Goal: Task Accomplishment & Management: Manage account settings

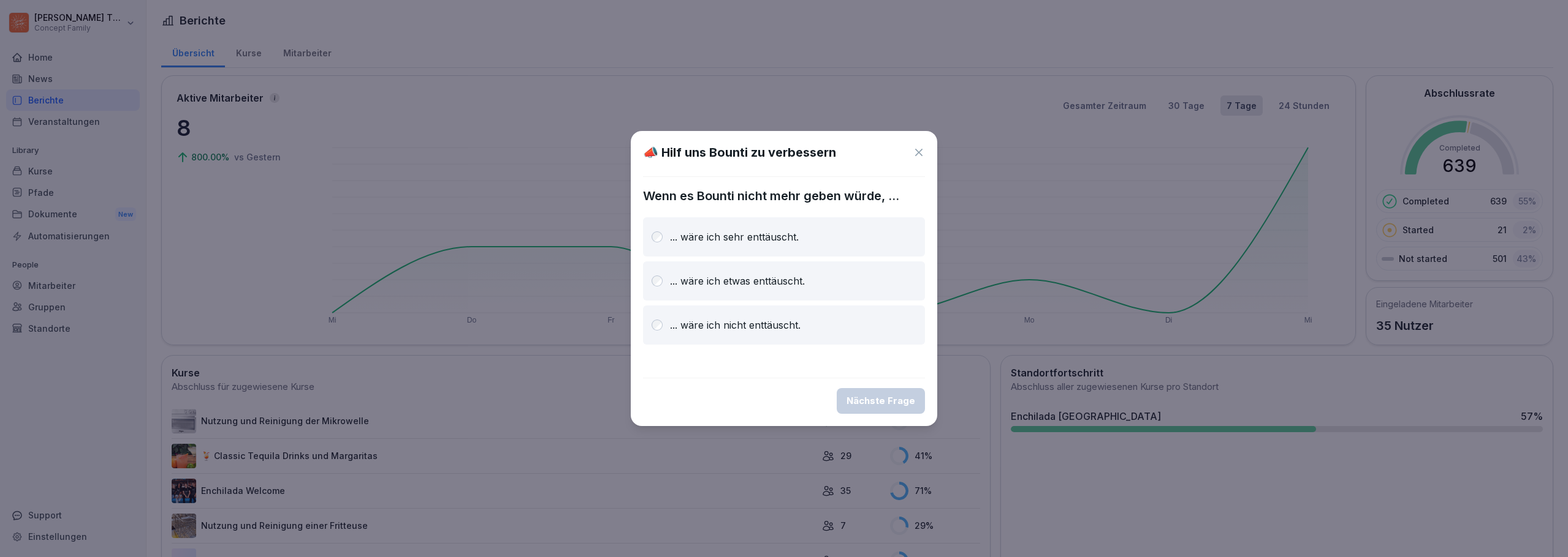
click at [921, 150] on icon at bounding box center [918, 152] width 8 height 8
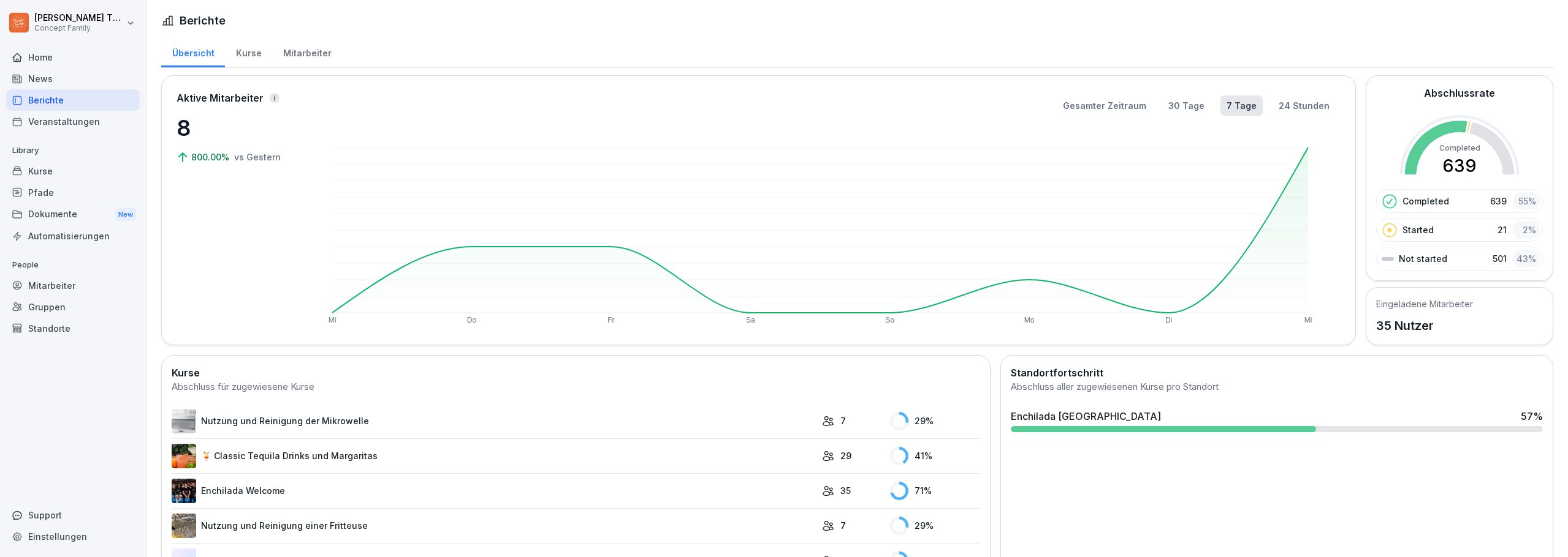
click at [238, 52] on div "Kurse" at bounding box center [249, 51] width 47 height 31
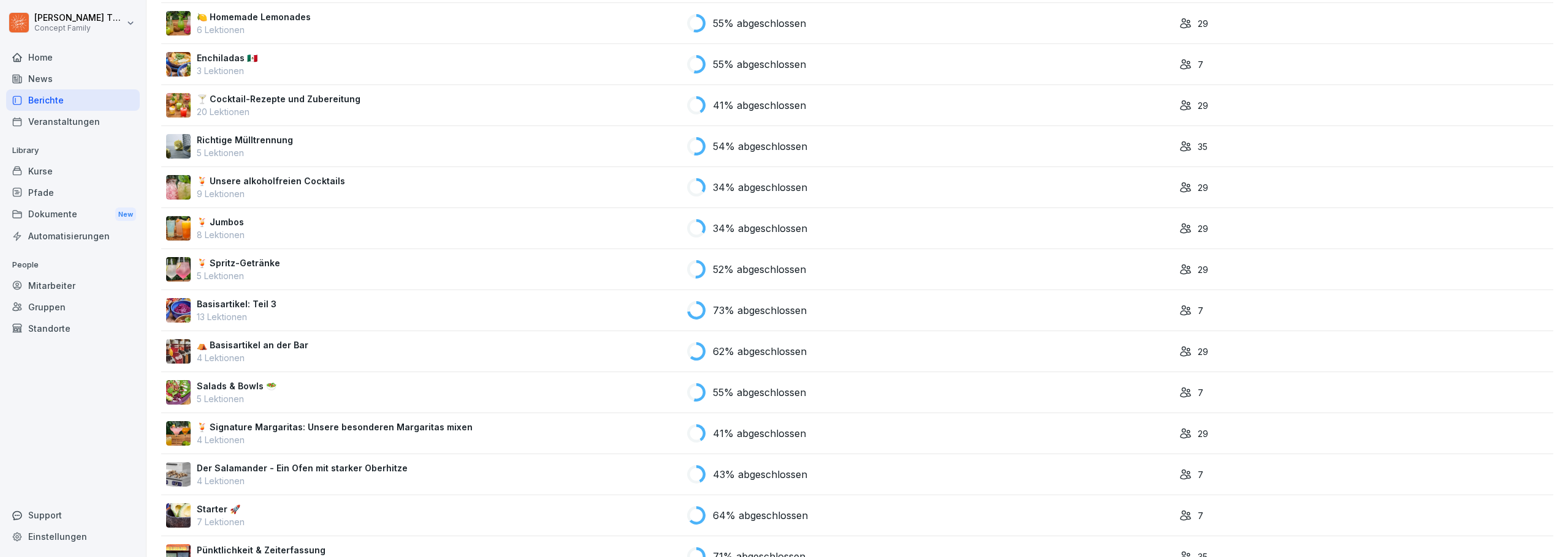
scroll to position [979, 0]
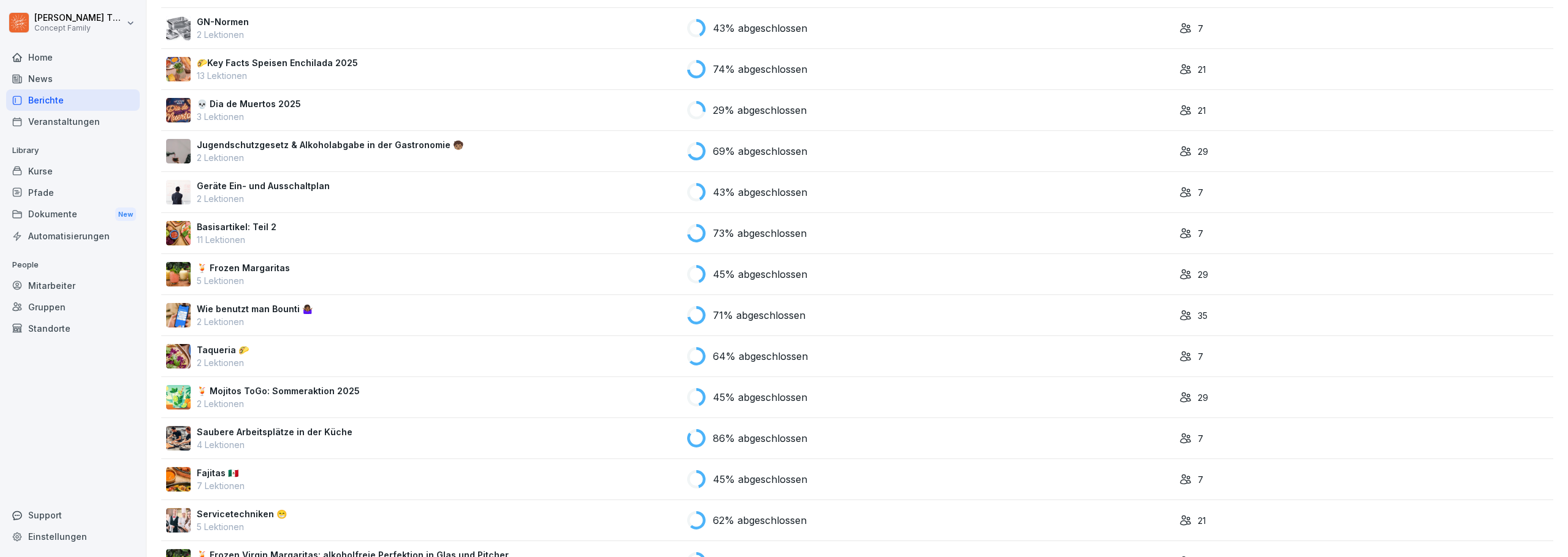
click at [494, 114] on div "💀 Dia de Muertos 2025 3 Lektionen" at bounding box center [422, 110] width 511 height 26
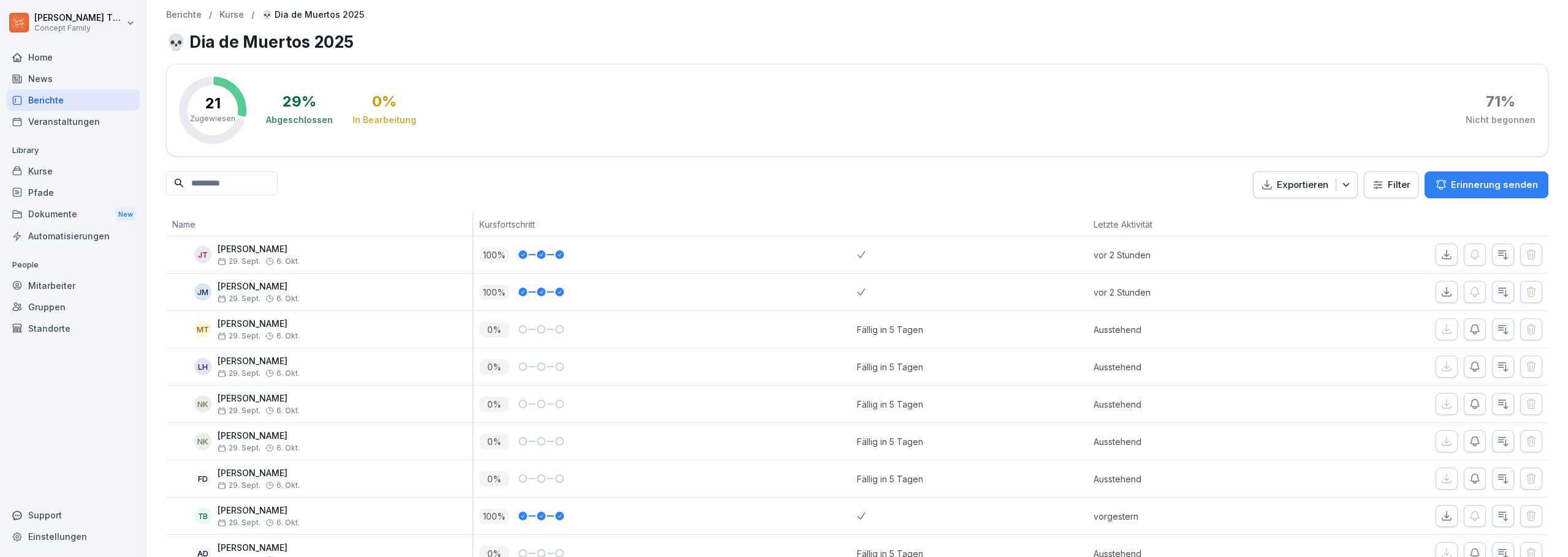
click at [1329, 129] on div "29 % Abgeschlossen 0 % In Bearbeitung 71 % Nicht begonnen" at bounding box center [900, 110] width 1270 height 67
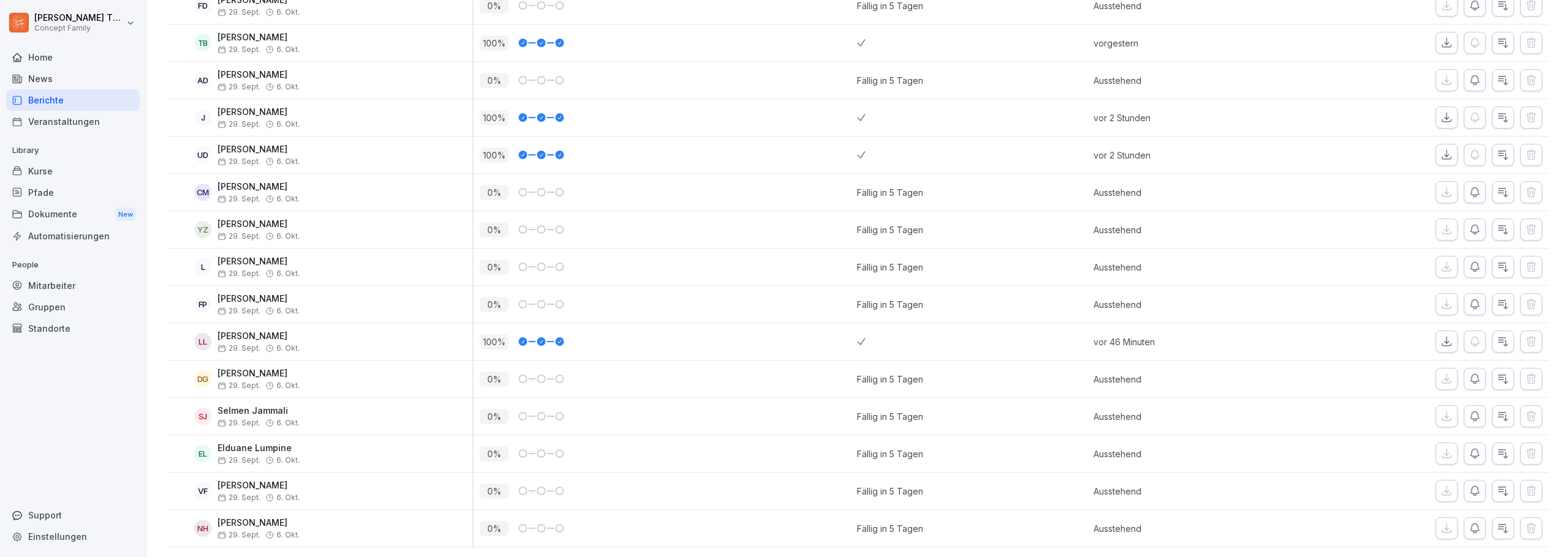
scroll to position [491, 0]
click at [53, 185] on div "Pfade" at bounding box center [72, 193] width 134 height 22
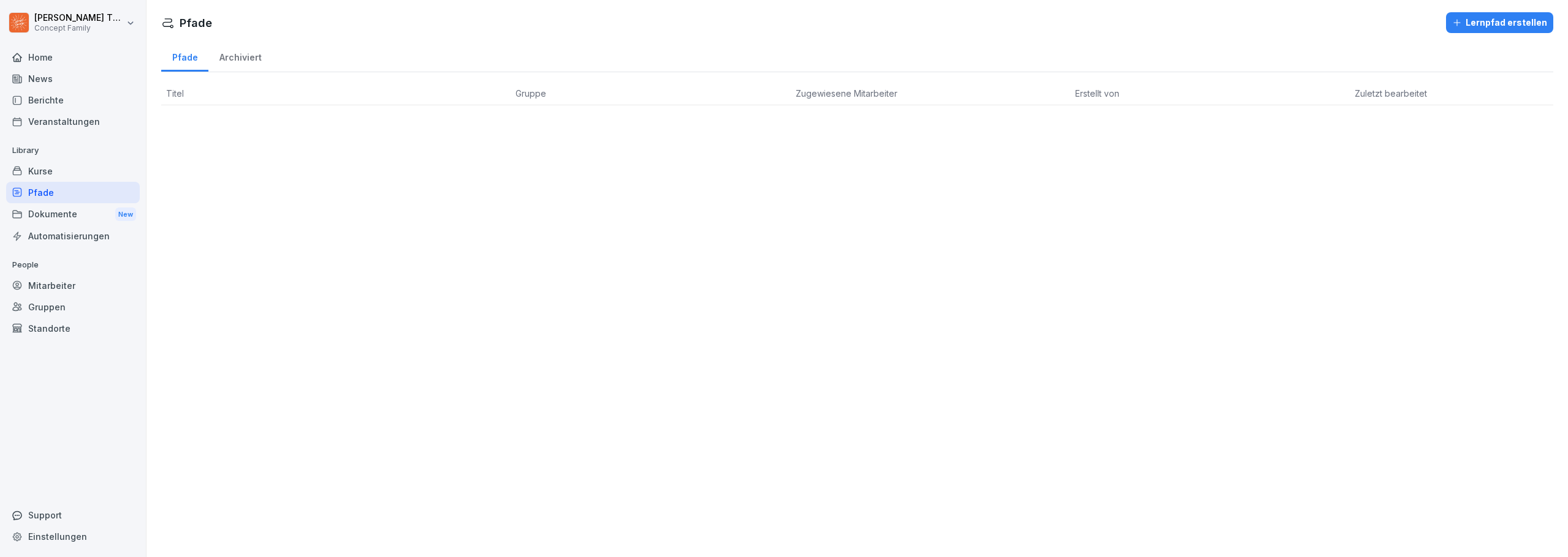
click at [46, 175] on div "Kurse" at bounding box center [72, 171] width 134 height 22
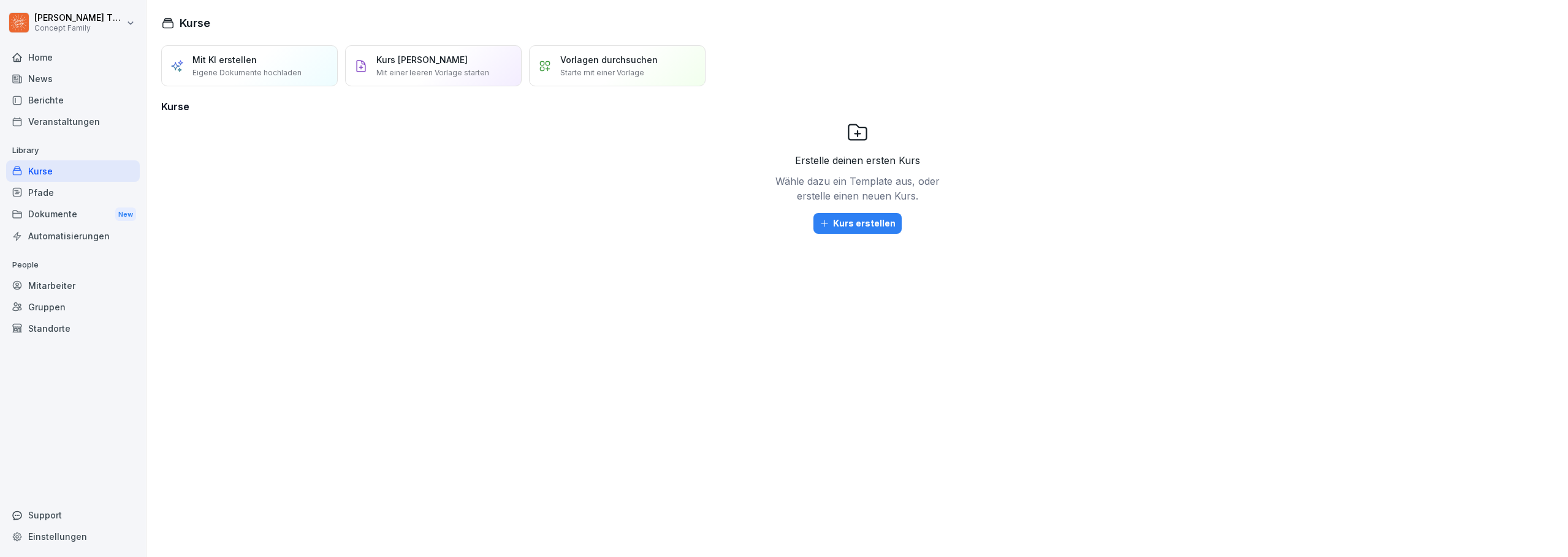
click at [52, 304] on div "Gruppen" at bounding box center [72, 307] width 134 height 22
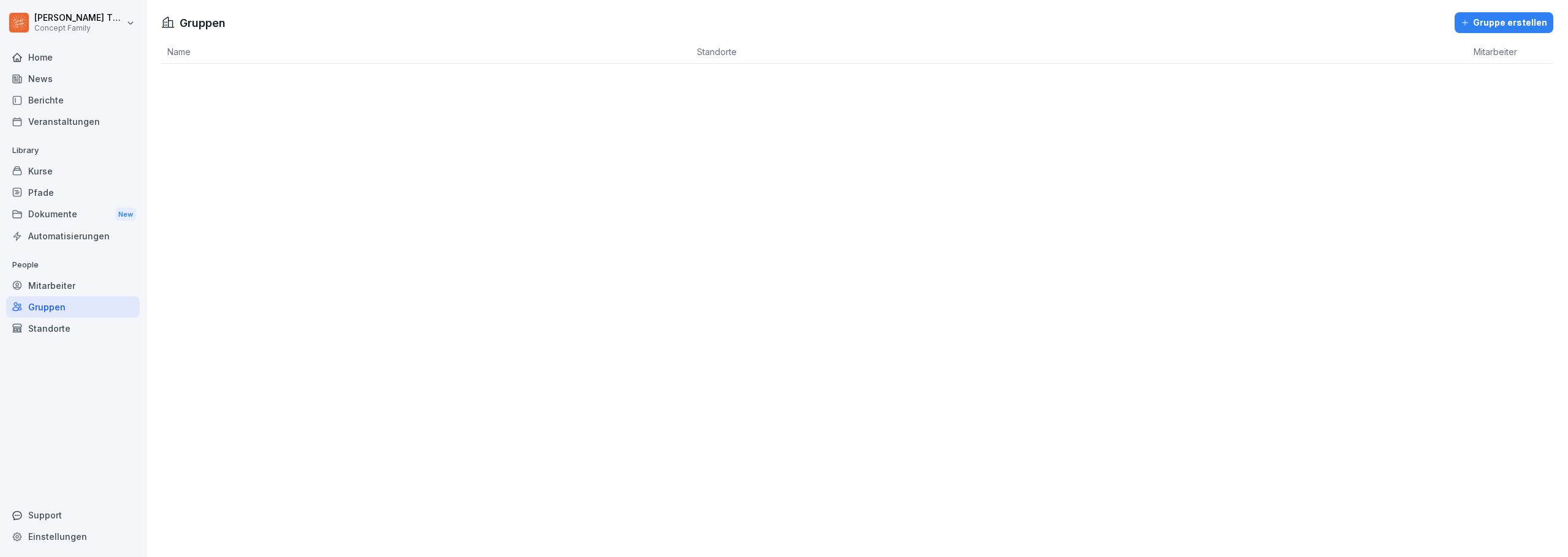
click at [56, 286] on div "Mitarbeiter" at bounding box center [72, 286] width 134 height 22
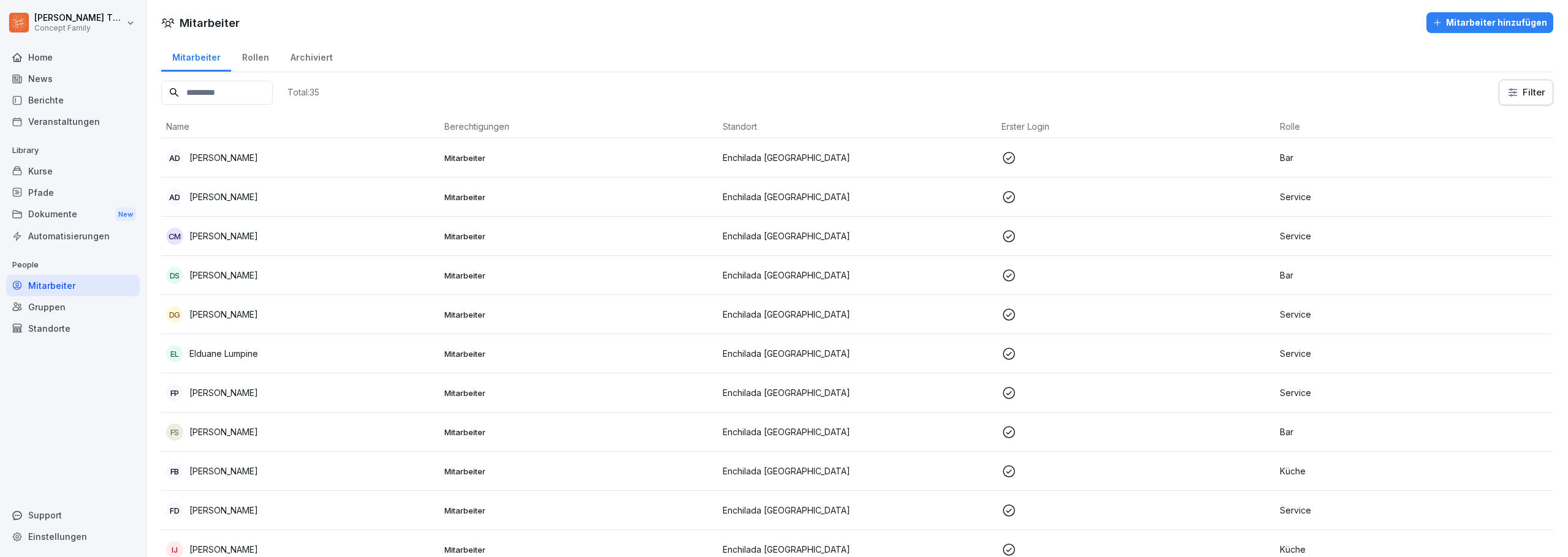
click at [1280, 157] on p "Bar" at bounding box center [1413, 157] width 268 height 13
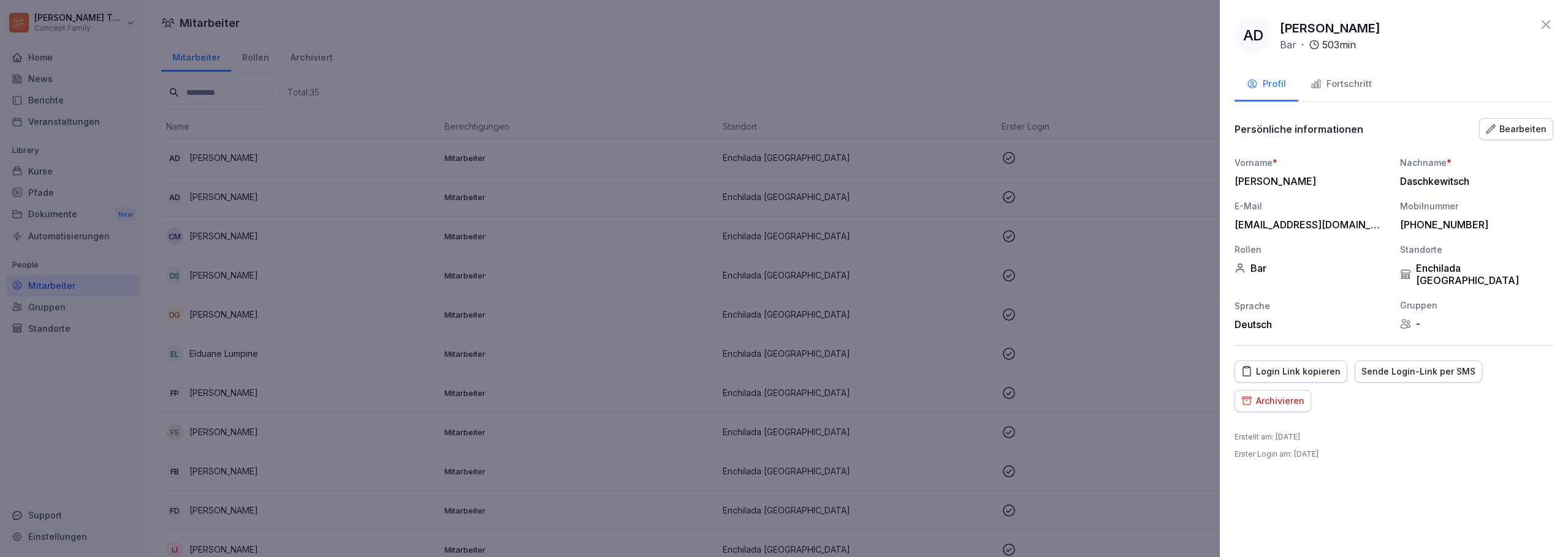
click at [1329, 85] on div "Fortschritt" at bounding box center [1341, 84] width 61 height 14
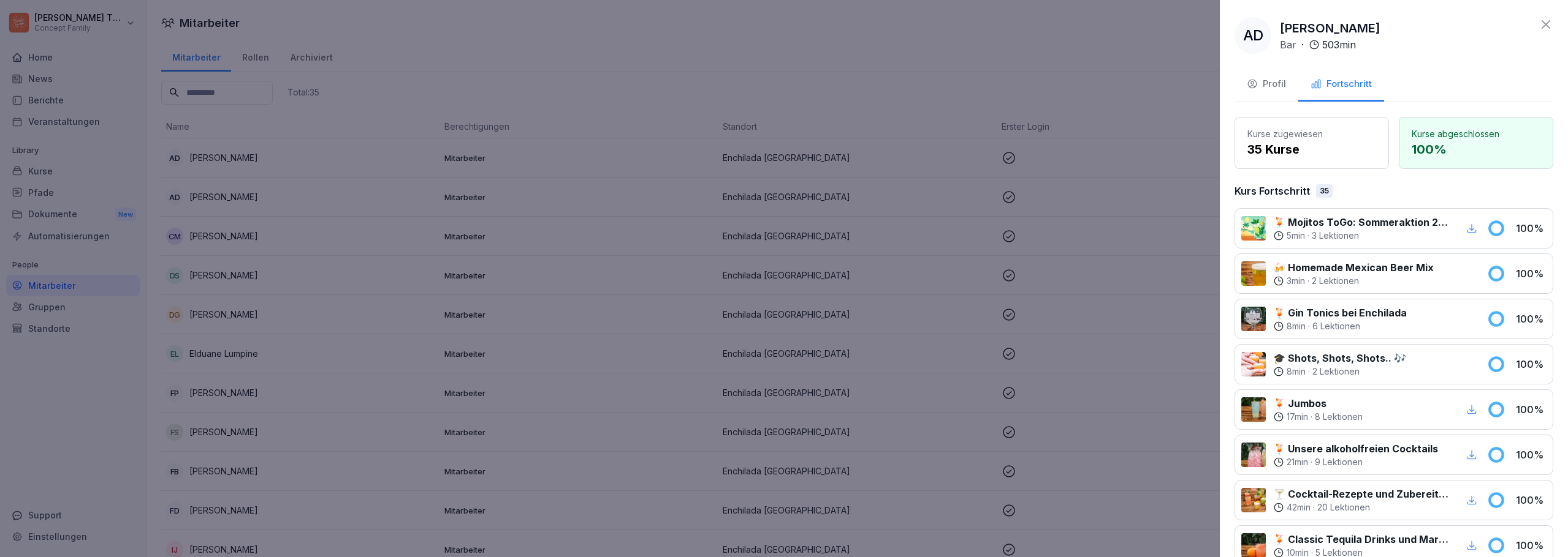
click at [1323, 142] on p "35 Kurse" at bounding box center [1312, 150] width 129 height 18
click at [1266, 138] on p "Kurse zugewiesen" at bounding box center [1312, 134] width 129 height 13
click at [1278, 82] on div "Profil" at bounding box center [1266, 84] width 40 height 14
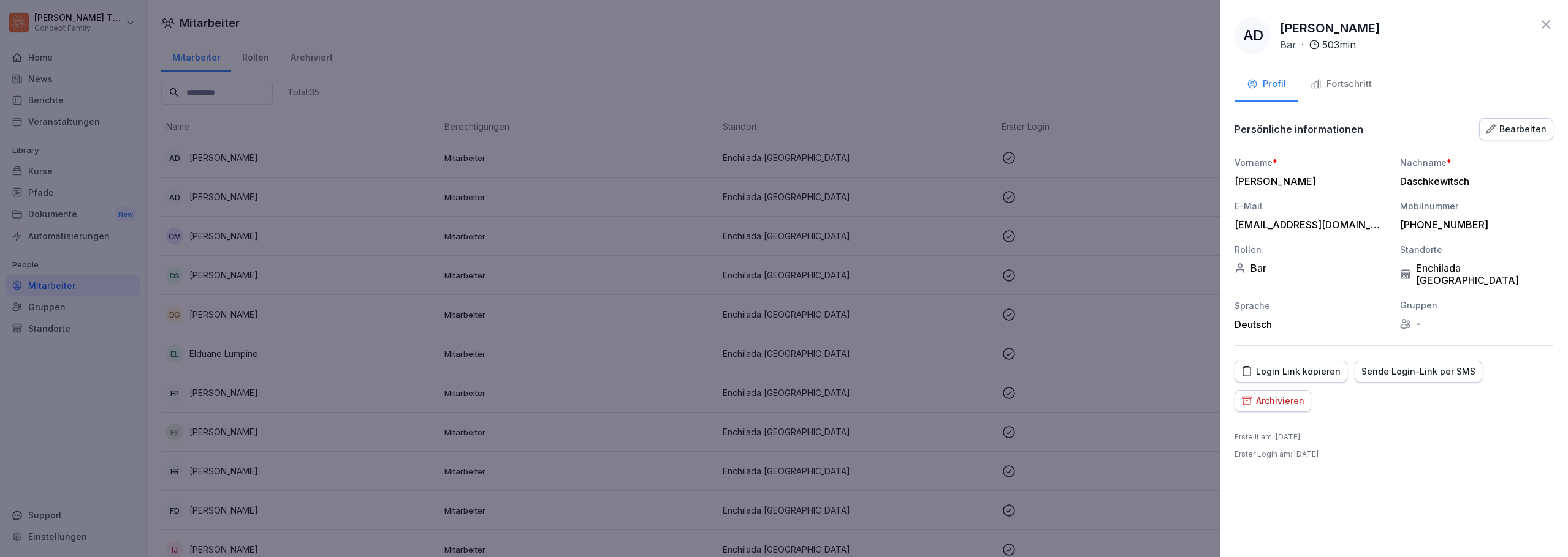
click at [1523, 125] on div "Bearbeiten" at bounding box center [1516, 129] width 61 height 13
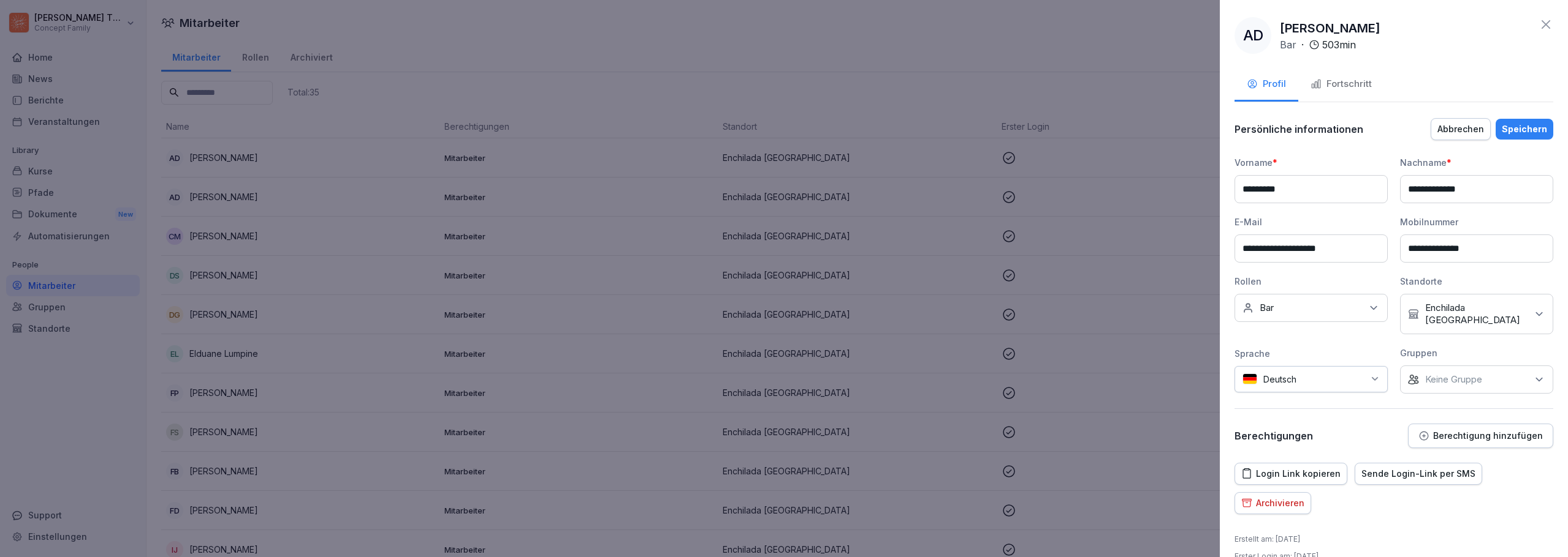
click at [1464, 431] on p "Berechtigung hinzufügen" at bounding box center [1487, 436] width 109 height 10
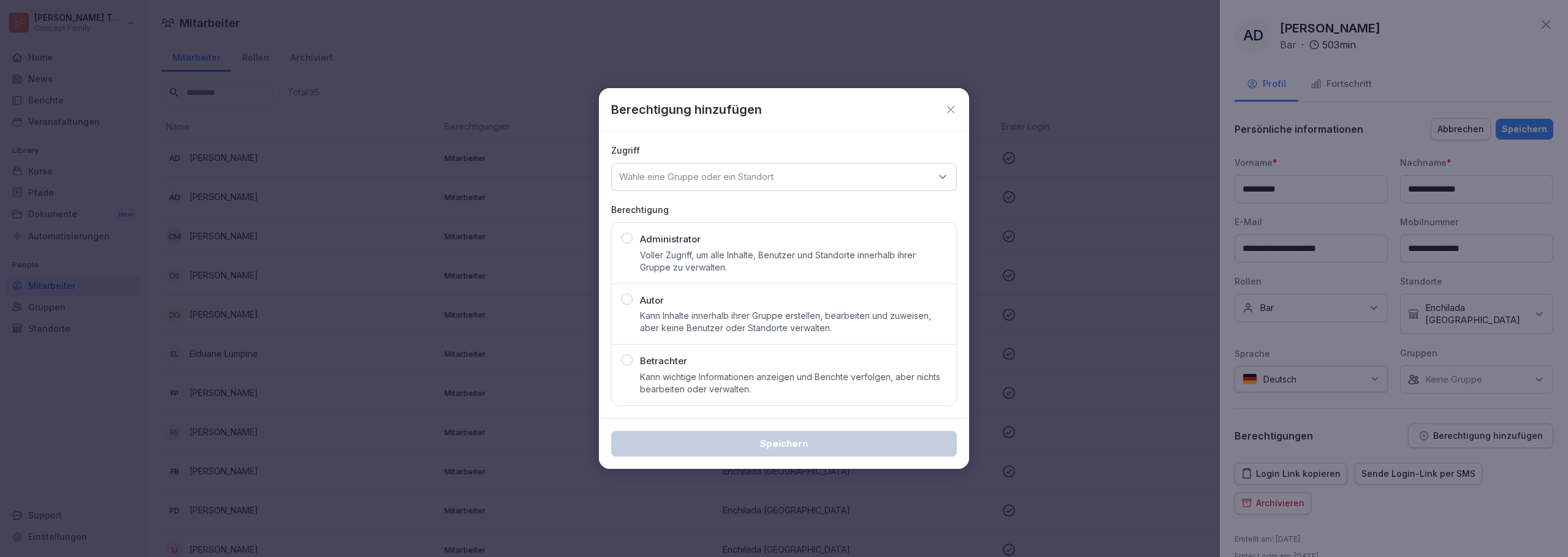
click at [849, 176] on div "Wähle eine Gruppe oder ein Standort" at bounding box center [784, 177] width 346 height 29
click at [951, 117] on div "Berechtigung hinzufügen" at bounding box center [784, 110] width 346 height 18
click at [952, 109] on icon at bounding box center [950, 109] width 8 height 8
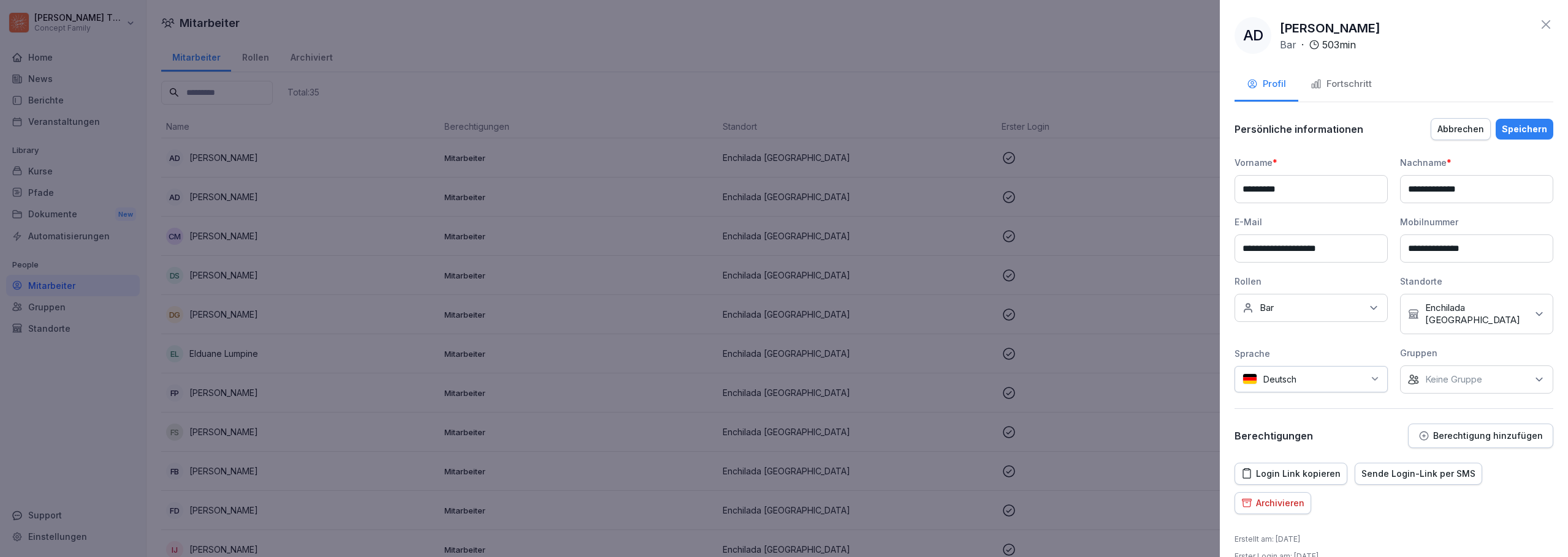
click at [1542, 22] on icon at bounding box center [1546, 24] width 8 height 8
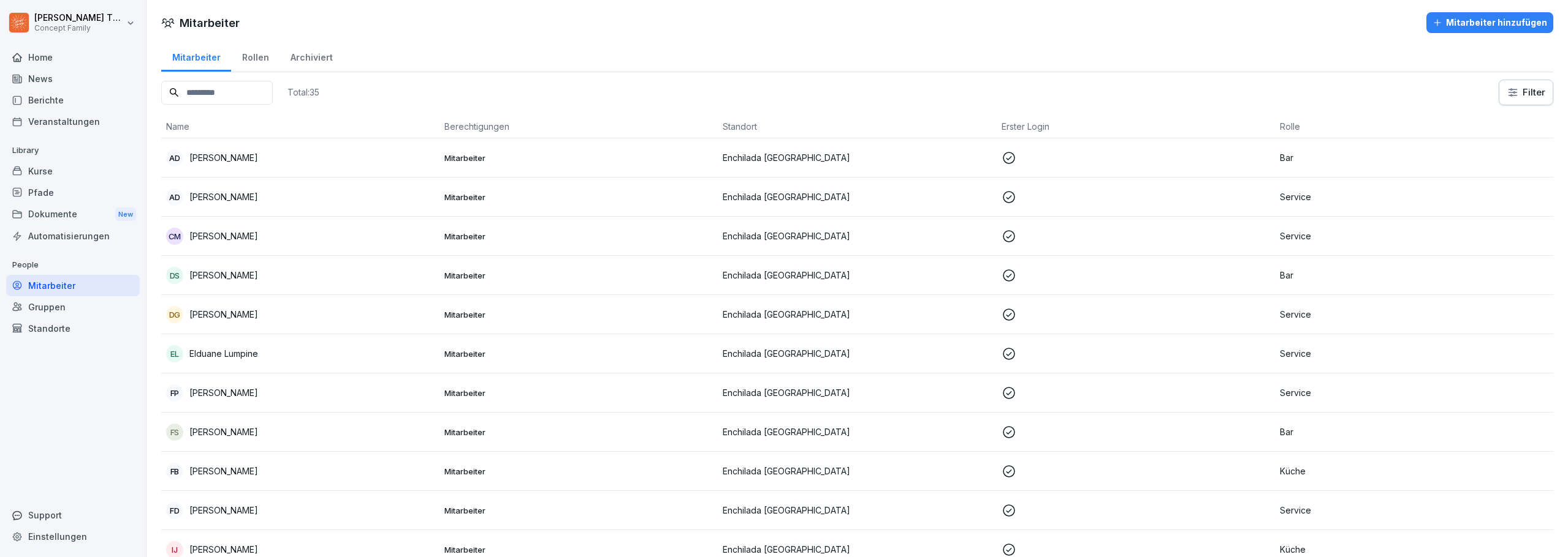
click at [47, 217] on div "Dokumente New" at bounding box center [72, 214] width 134 height 23
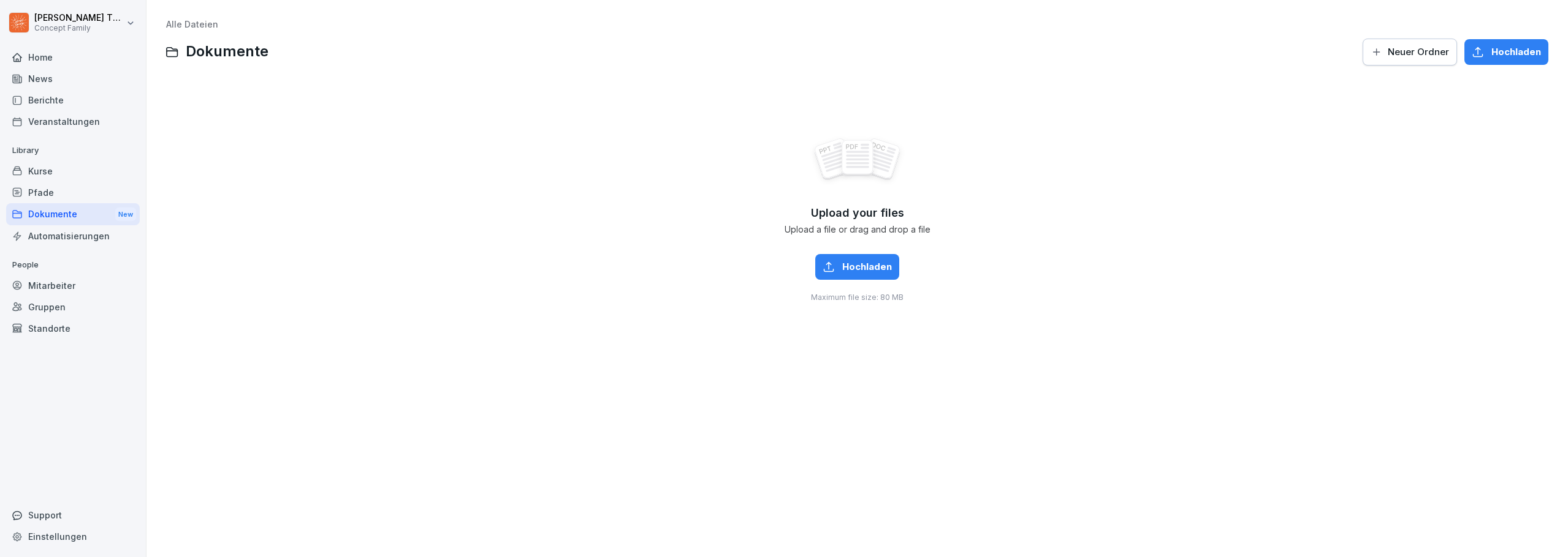
click at [46, 194] on div "Pfade" at bounding box center [72, 193] width 134 height 22
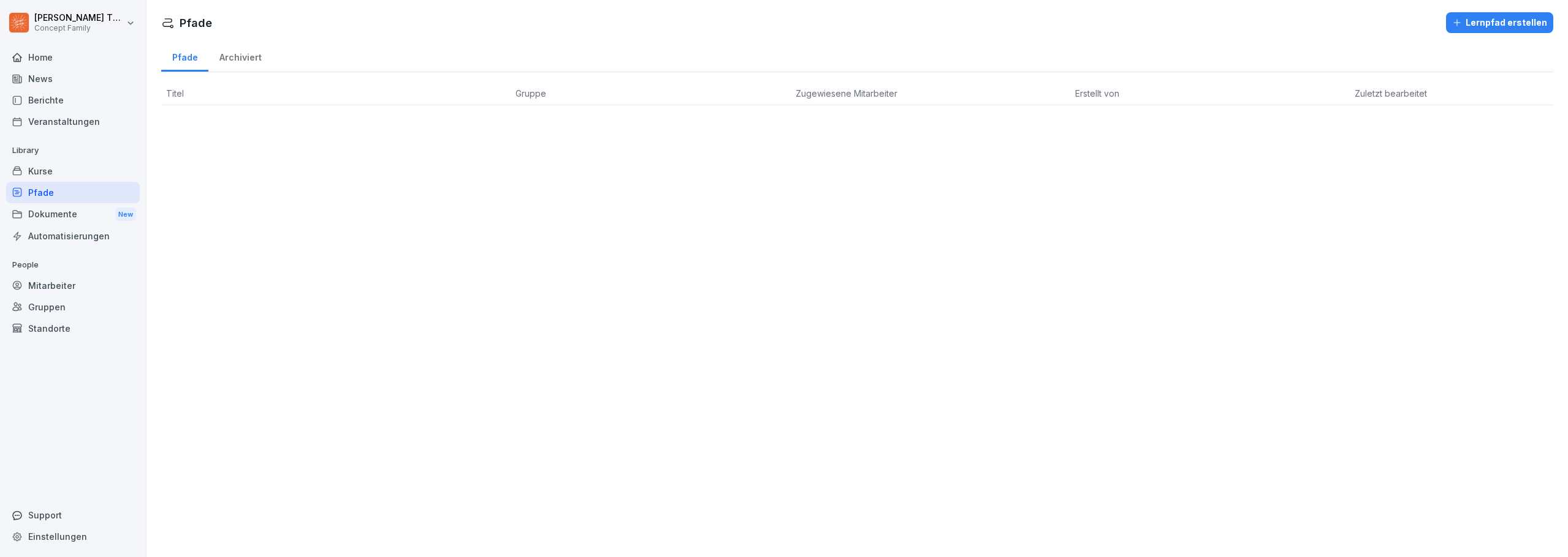
click at [808, 98] on span "Zugewiesene Mitarbeiter" at bounding box center [846, 93] width 102 height 10
click at [51, 173] on div "Kurse" at bounding box center [72, 171] width 134 height 22
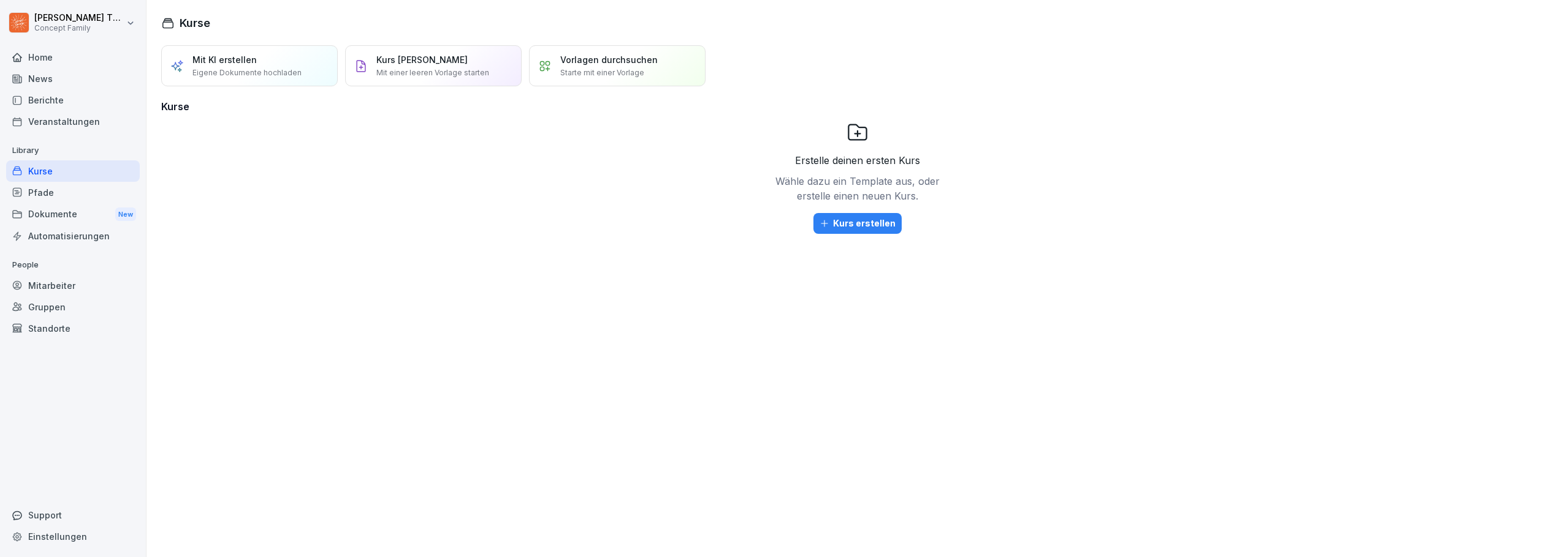
click at [59, 102] on div "Berichte" at bounding box center [72, 100] width 134 height 22
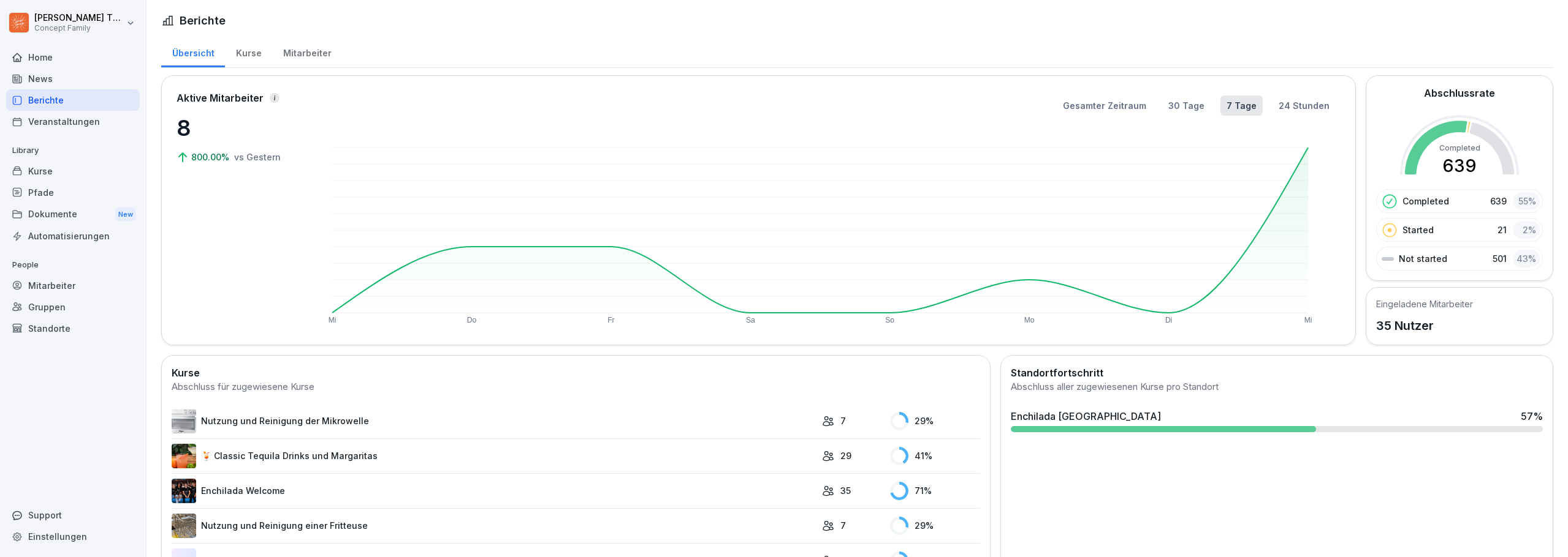
click at [291, 48] on div "Mitarbeiter" at bounding box center [307, 51] width 70 height 31
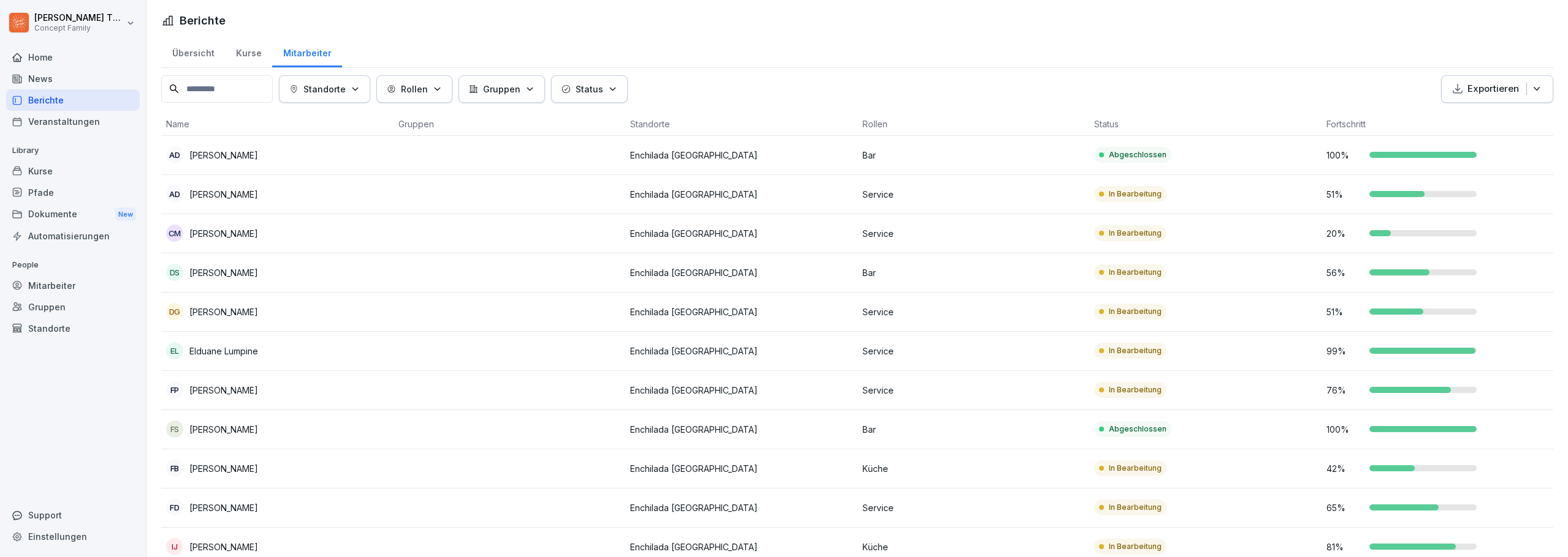
click at [251, 58] on div "Kurse" at bounding box center [249, 51] width 47 height 31
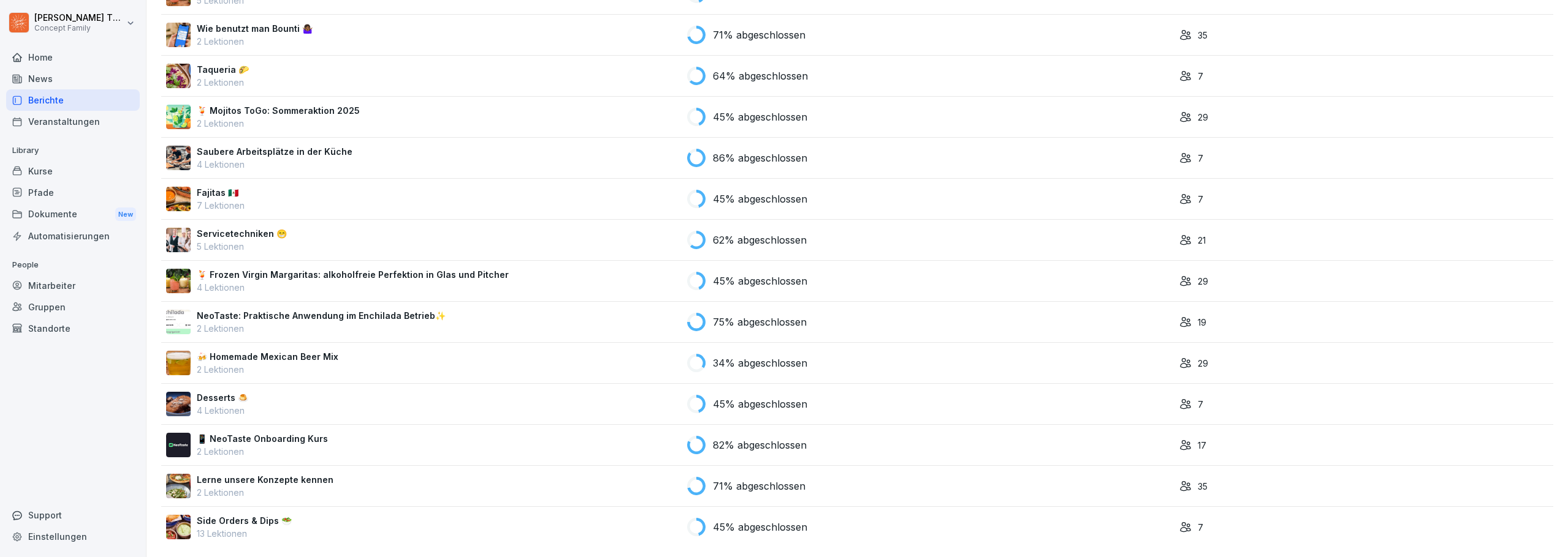
scroll to position [1879, 0]
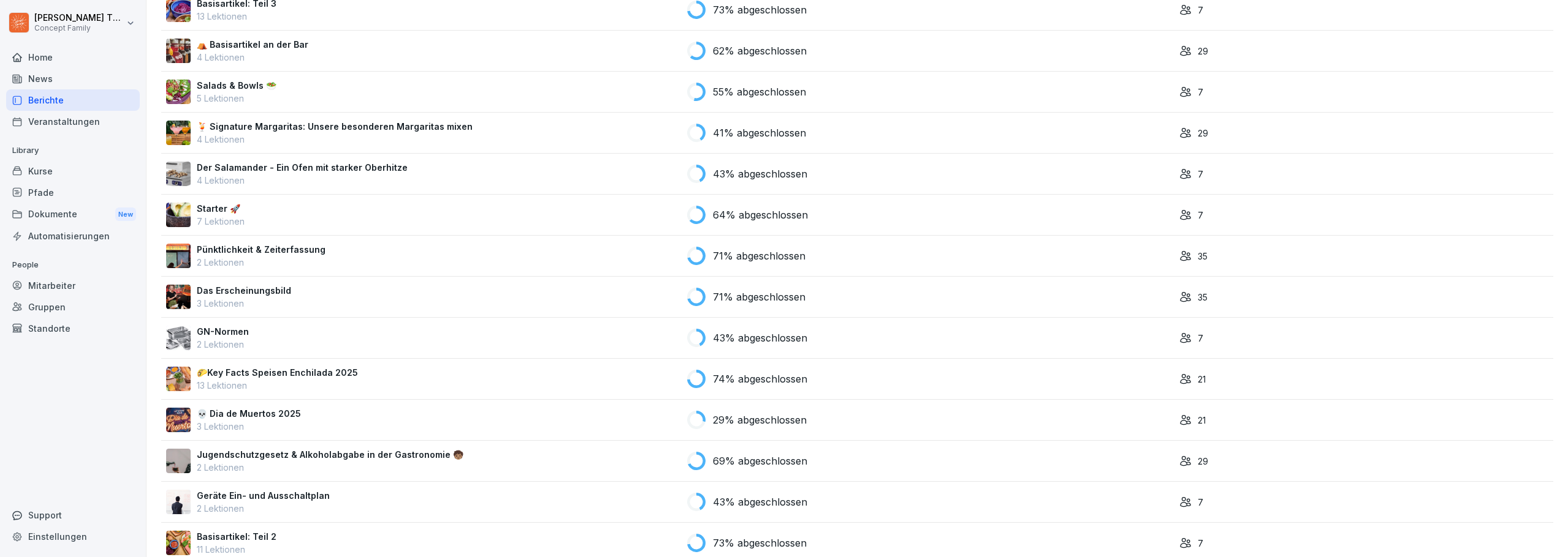
click at [1198, 418] on p "21" at bounding box center [1201, 420] width 8 height 13
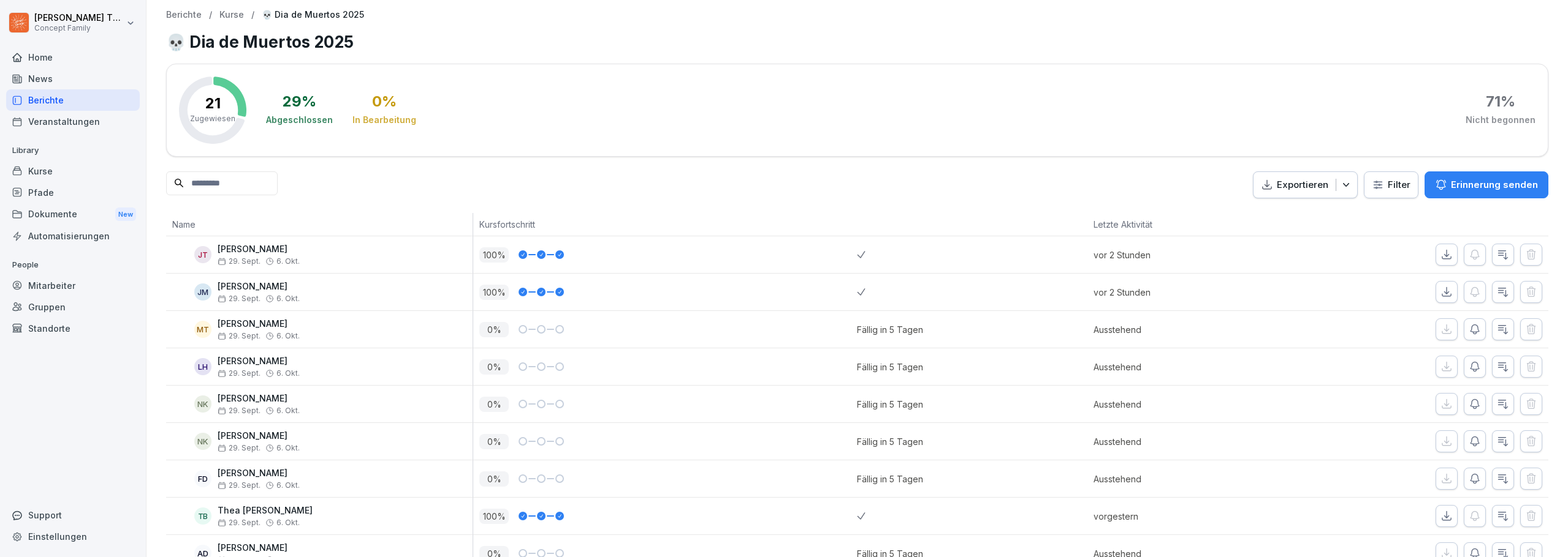
click at [1340, 183] on icon "button" at bounding box center [1346, 185] width 13 height 13
click at [238, 174] on input at bounding box center [222, 183] width 112 height 24
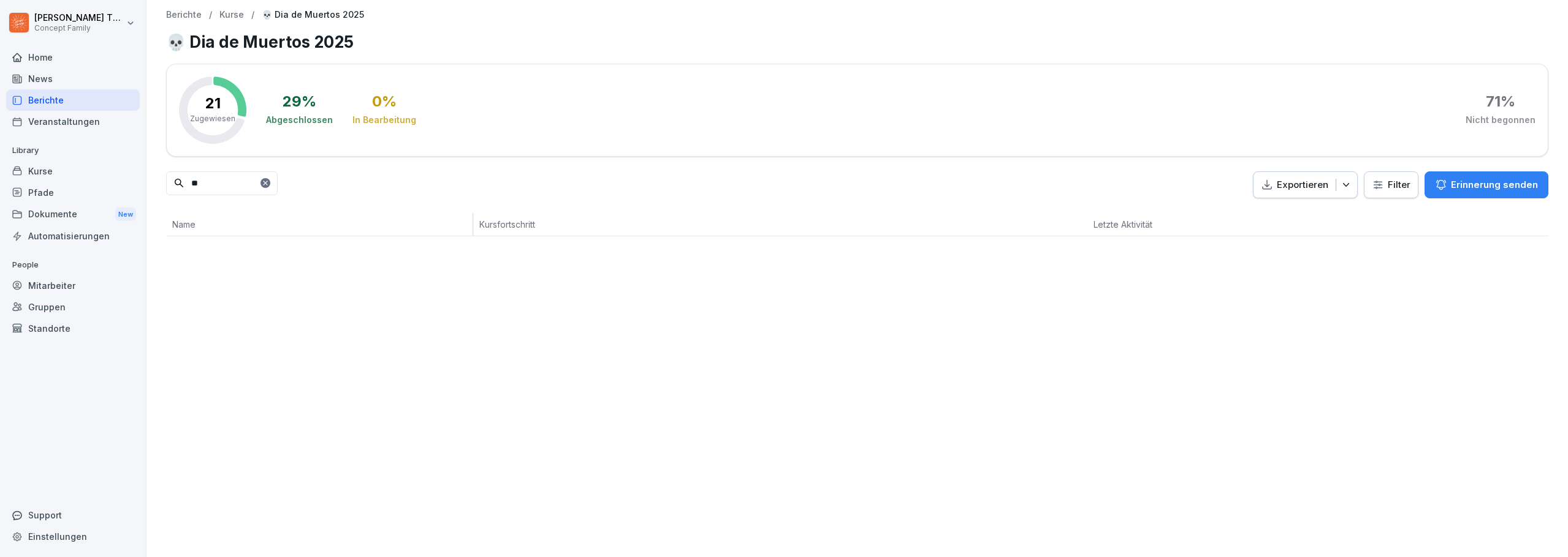
type input "*"
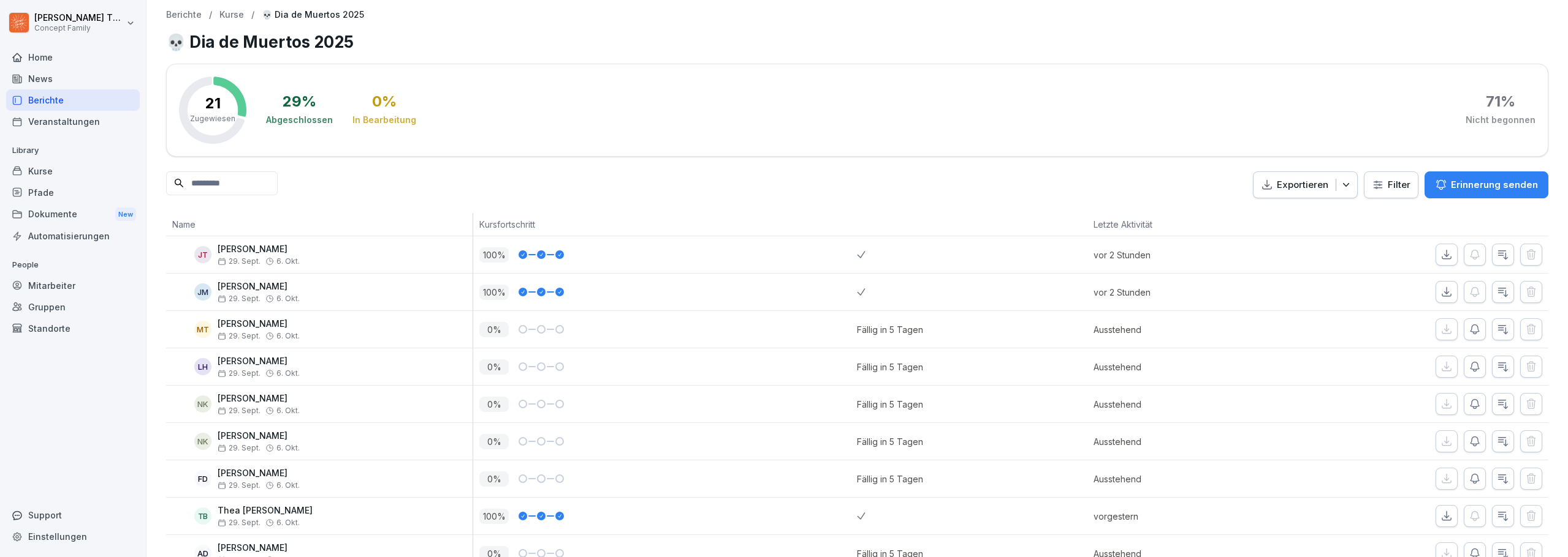
click at [34, 73] on div "News" at bounding box center [72, 79] width 134 height 22
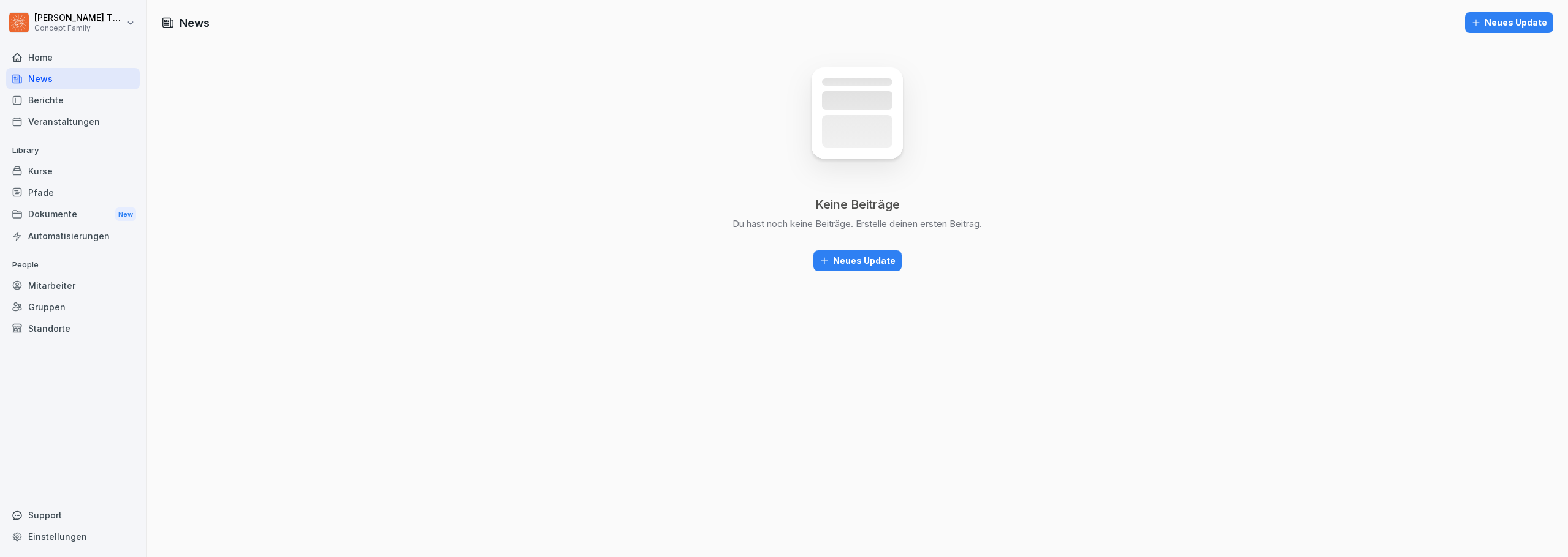
click at [858, 265] on div "Neues Update" at bounding box center [858, 261] width 76 height 13
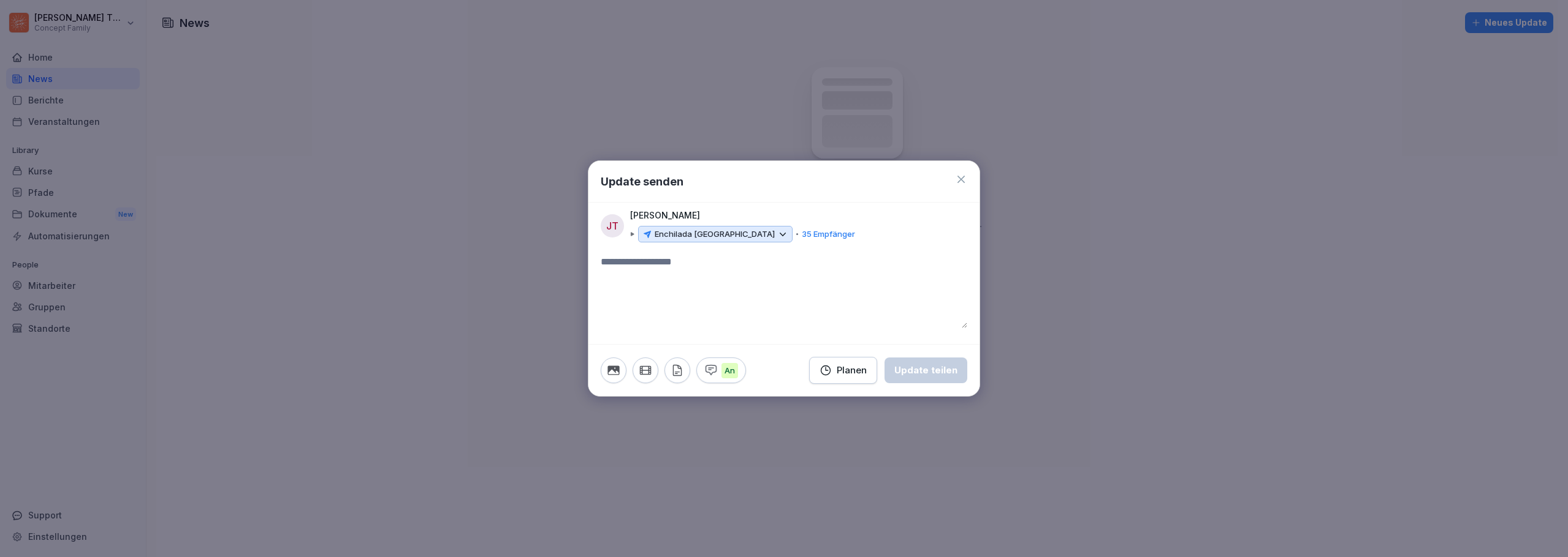
click at [796, 243] on div "Enchilada Hannover 35 Empfänger" at bounding box center [742, 234] width 225 height 17
click at [802, 238] on p "35 Empfänger" at bounding box center [828, 234] width 53 height 13
click at [791, 226] on div "Enchilada Hannover 35 Empfänger" at bounding box center [742, 234] width 225 height 17
click at [792, 226] on div "Enchilada Hannover 35 Empfänger" at bounding box center [742, 234] width 225 height 17
click at [792, 227] on div "Enchilada Hannover 35 Empfänger" at bounding box center [742, 234] width 225 height 17
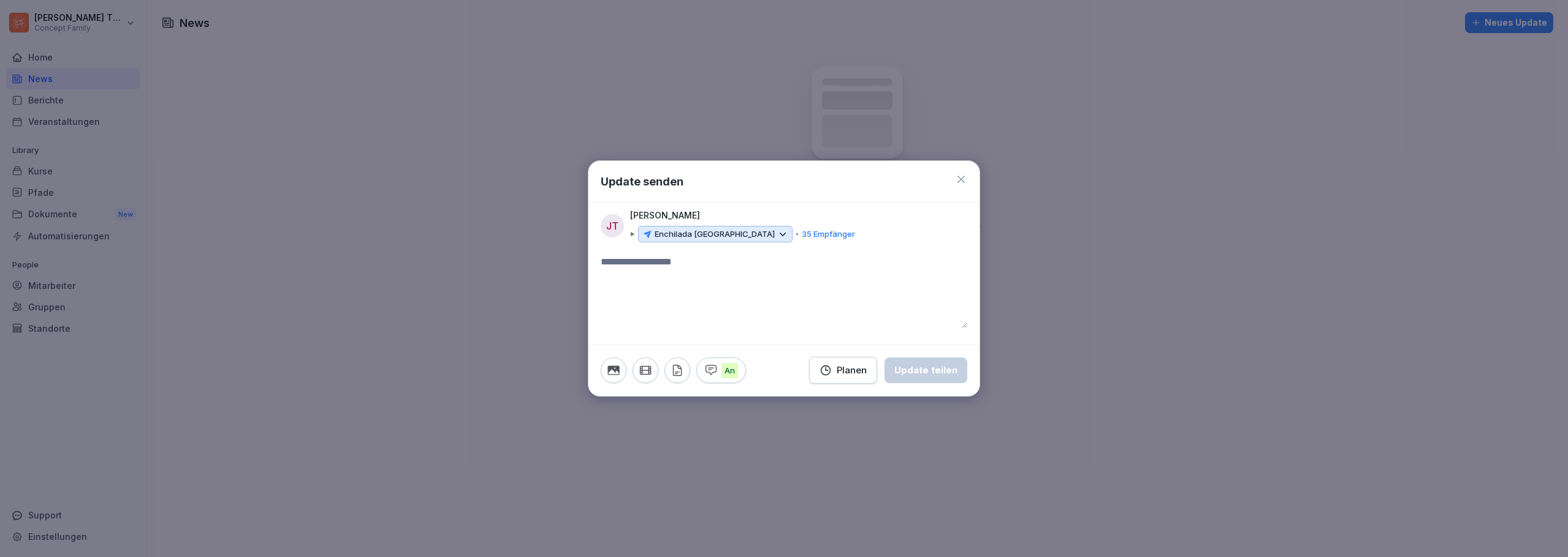
click at [777, 239] on icon at bounding box center [782, 234] width 11 height 11
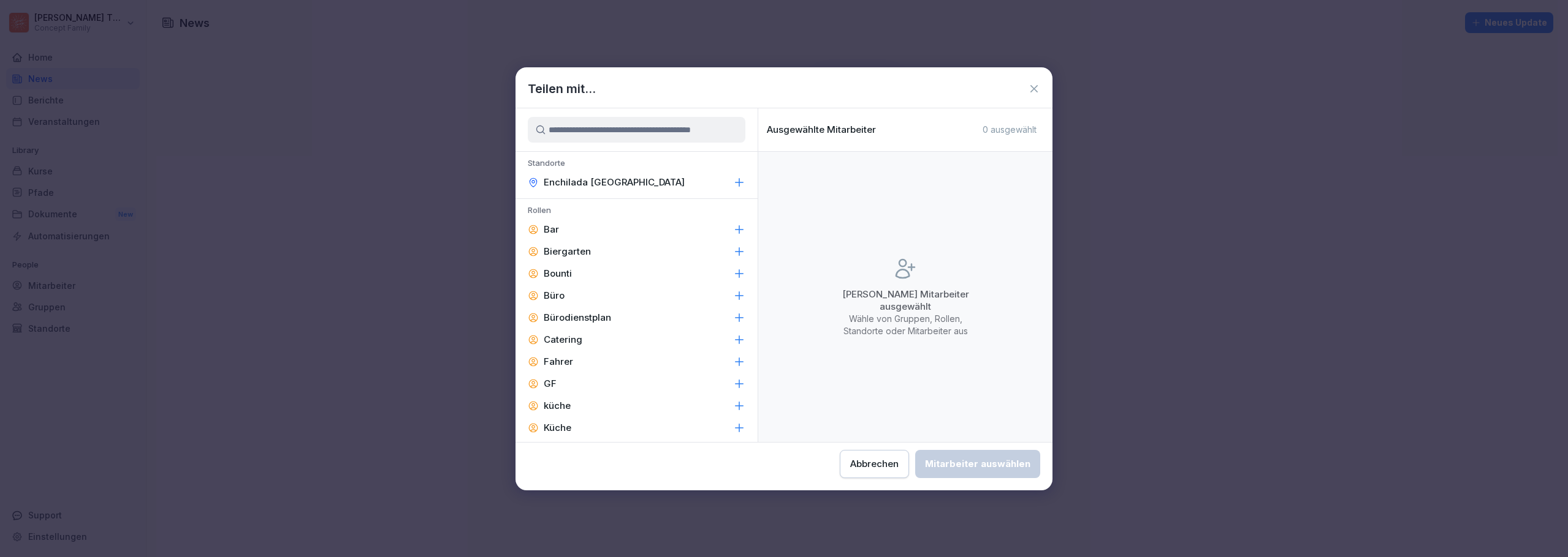
click at [546, 229] on p "Bar" at bounding box center [552, 229] width 15 height 13
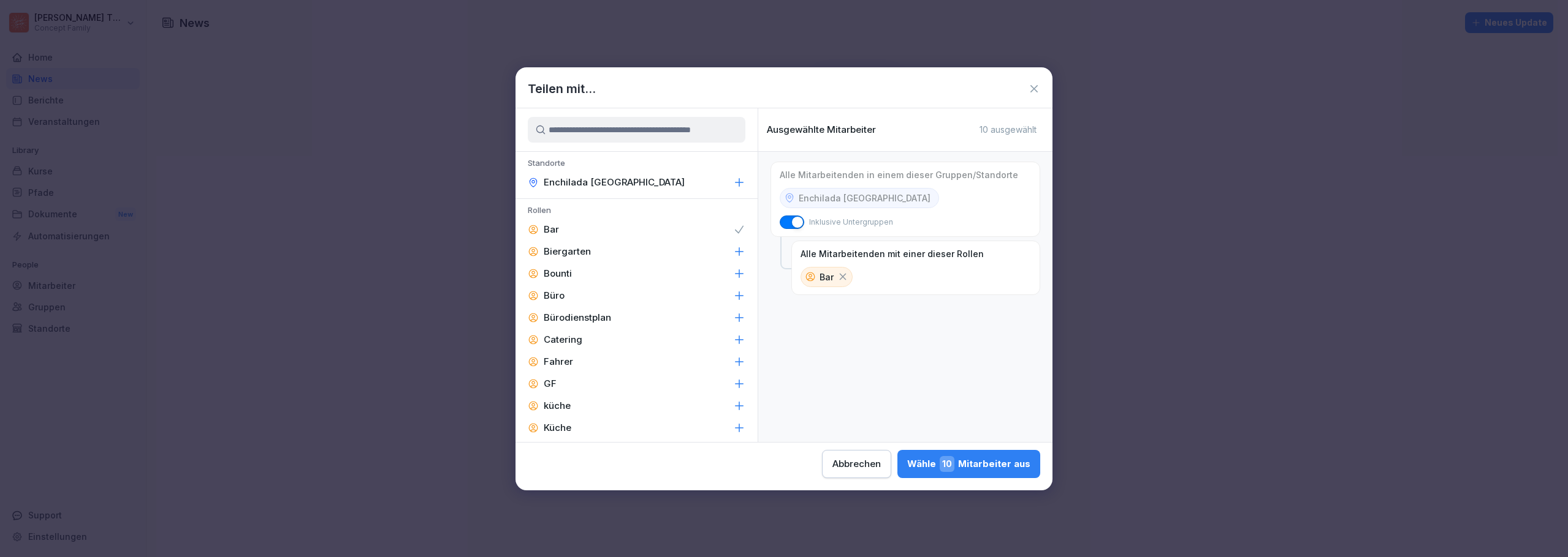
click at [853, 465] on div "Abbrechen" at bounding box center [857, 465] width 49 height 13
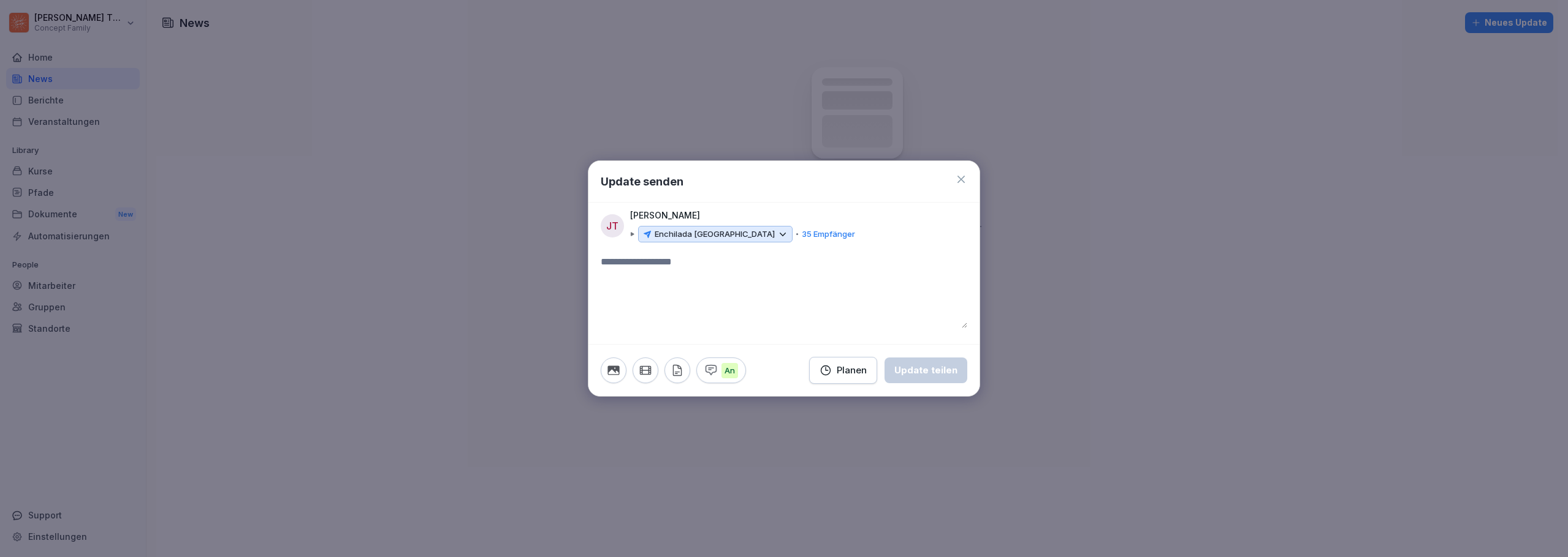
click at [663, 262] on textarea at bounding box center [784, 291] width 367 height 73
click at [963, 176] on icon at bounding box center [961, 179] width 13 height 13
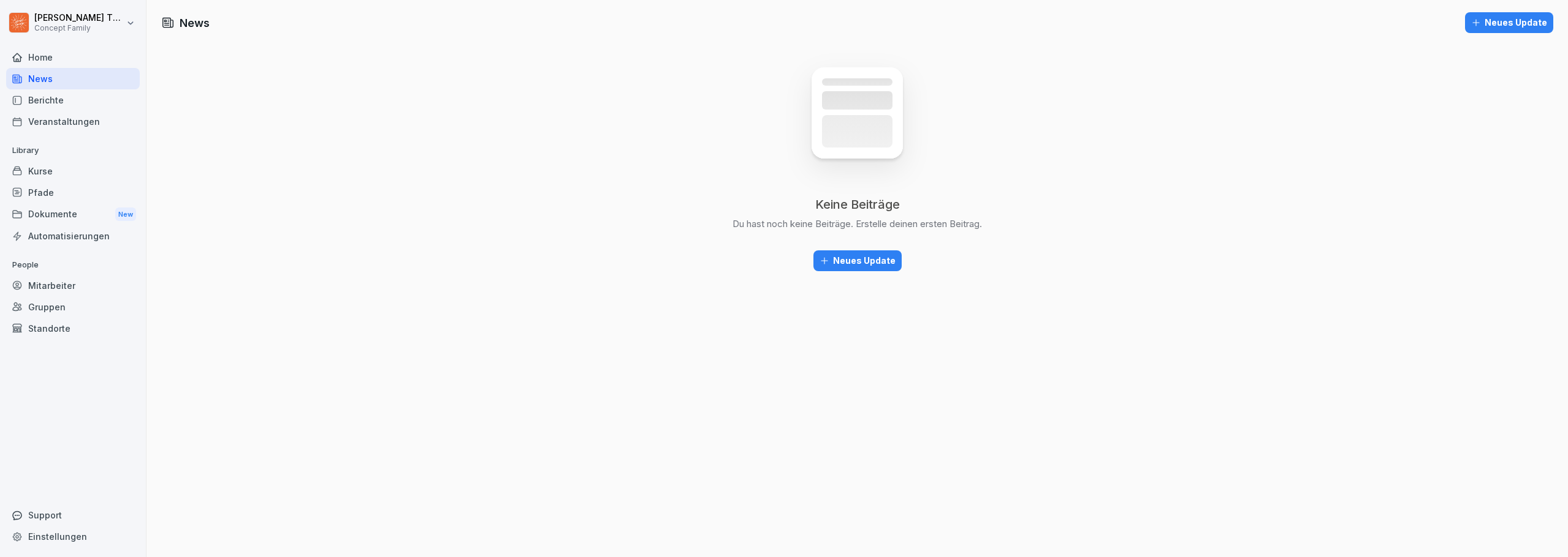
click at [874, 261] on div "Neues Update" at bounding box center [858, 261] width 76 height 13
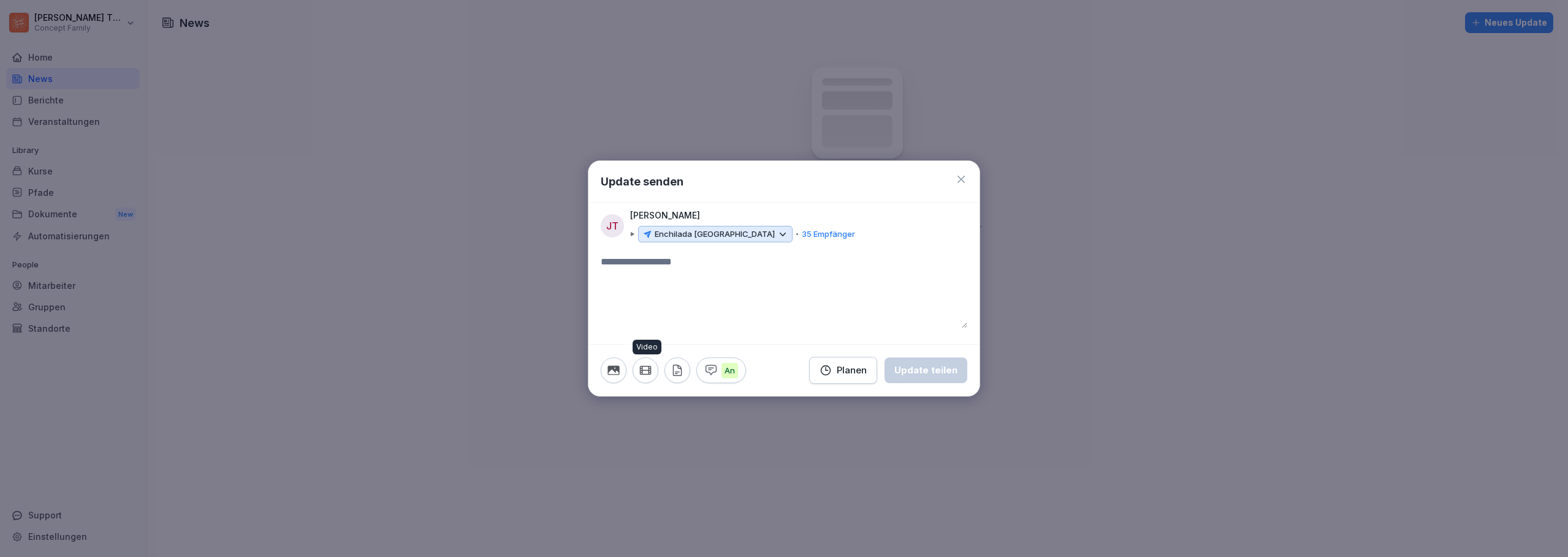
click at [649, 372] on icon "button" at bounding box center [645, 370] width 10 height 8
click at [961, 177] on icon at bounding box center [961, 179] width 13 height 13
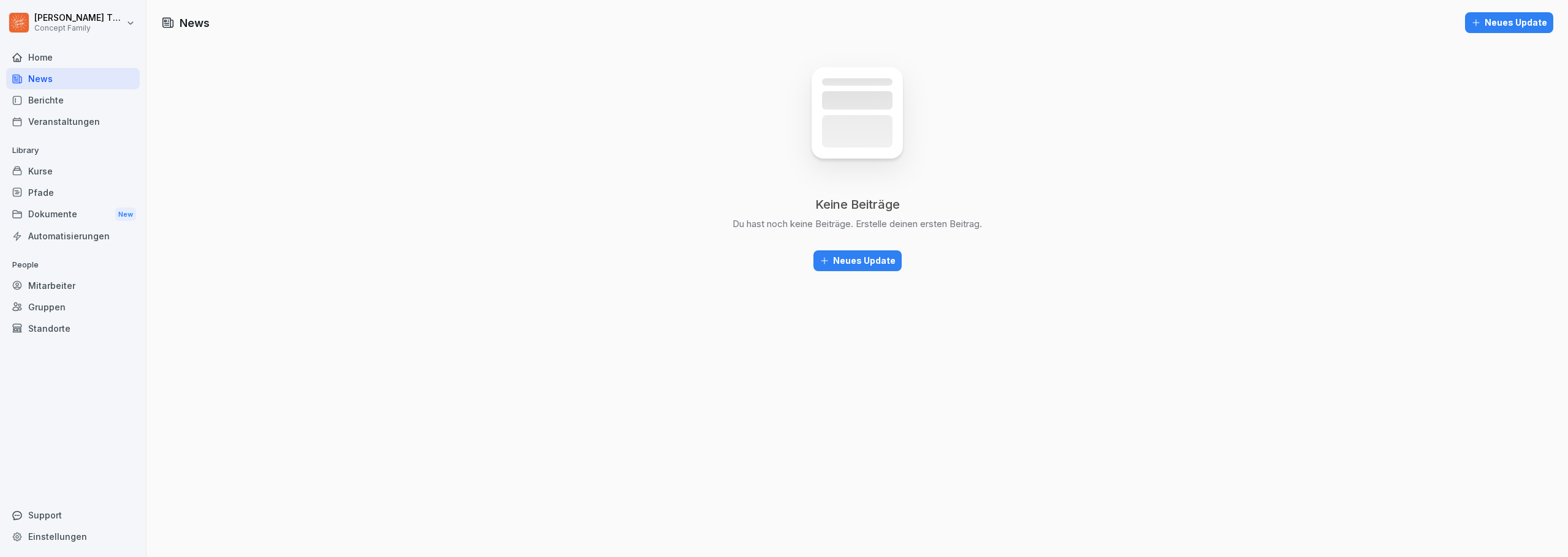
click at [38, 55] on div "Home" at bounding box center [72, 57] width 134 height 22
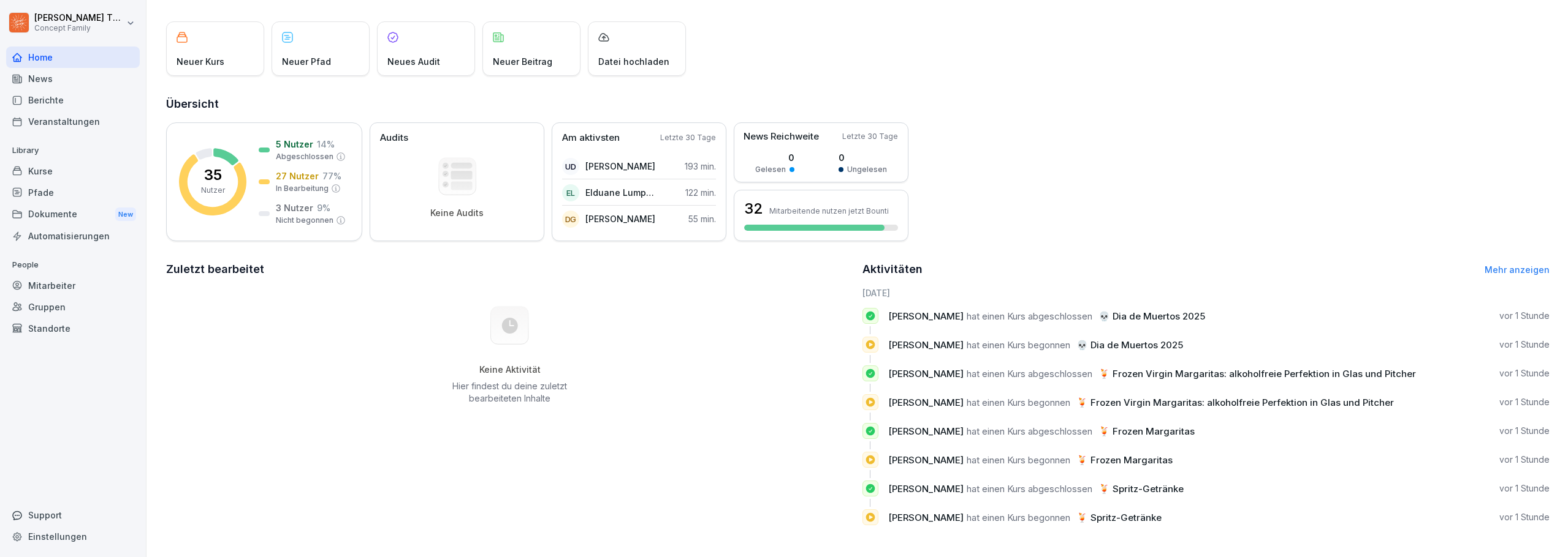
scroll to position [69, 0]
click at [51, 288] on div "Mitarbeiter" at bounding box center [72, 286] width 134 height 22
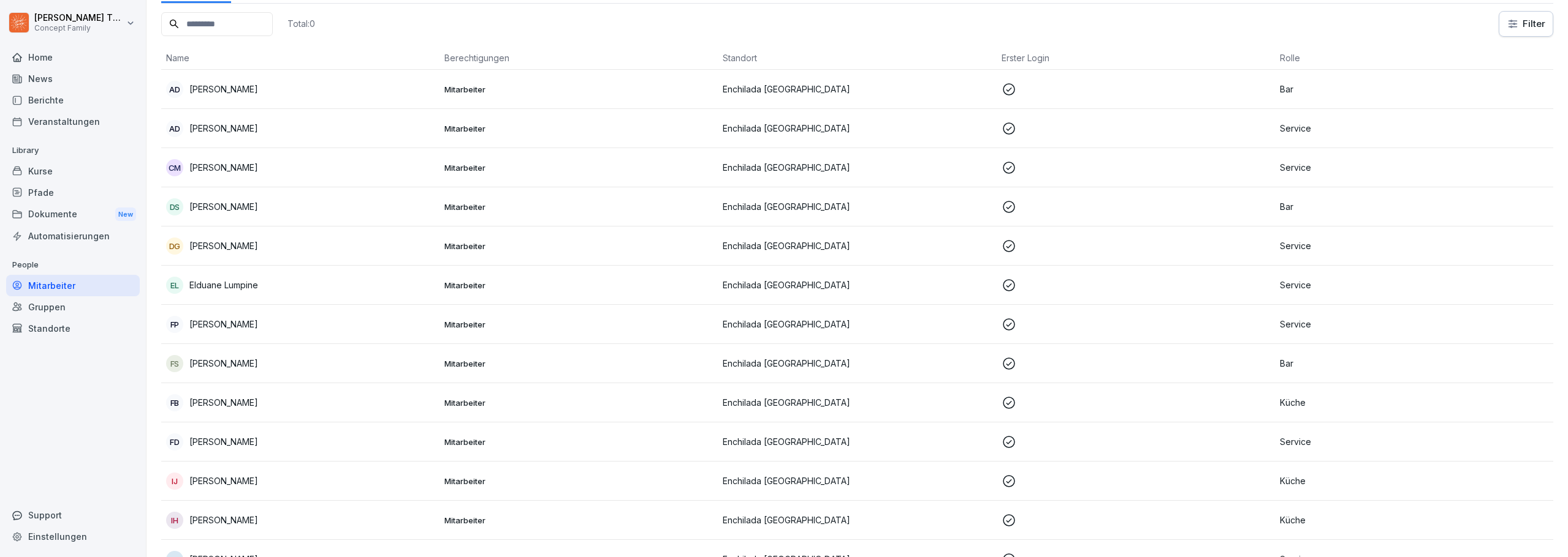
scroll to position [13, 0]
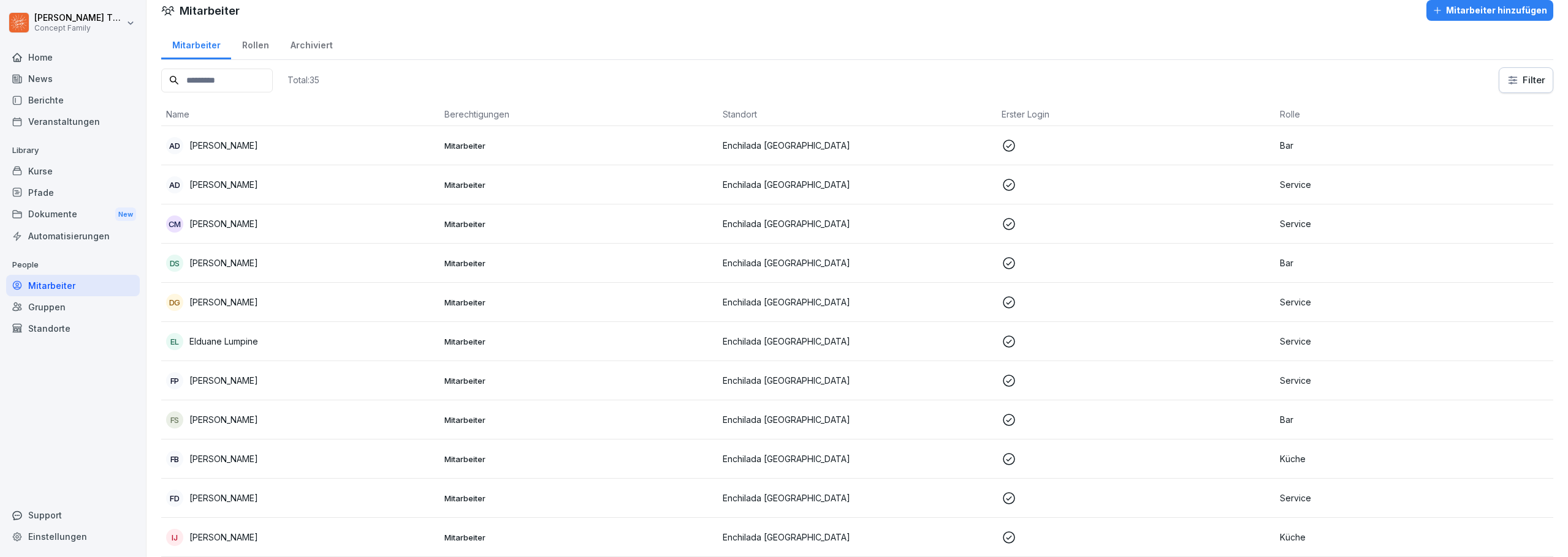
click at [1001, 143] on icon at bounding box center [1008, 145] width 14 height 14
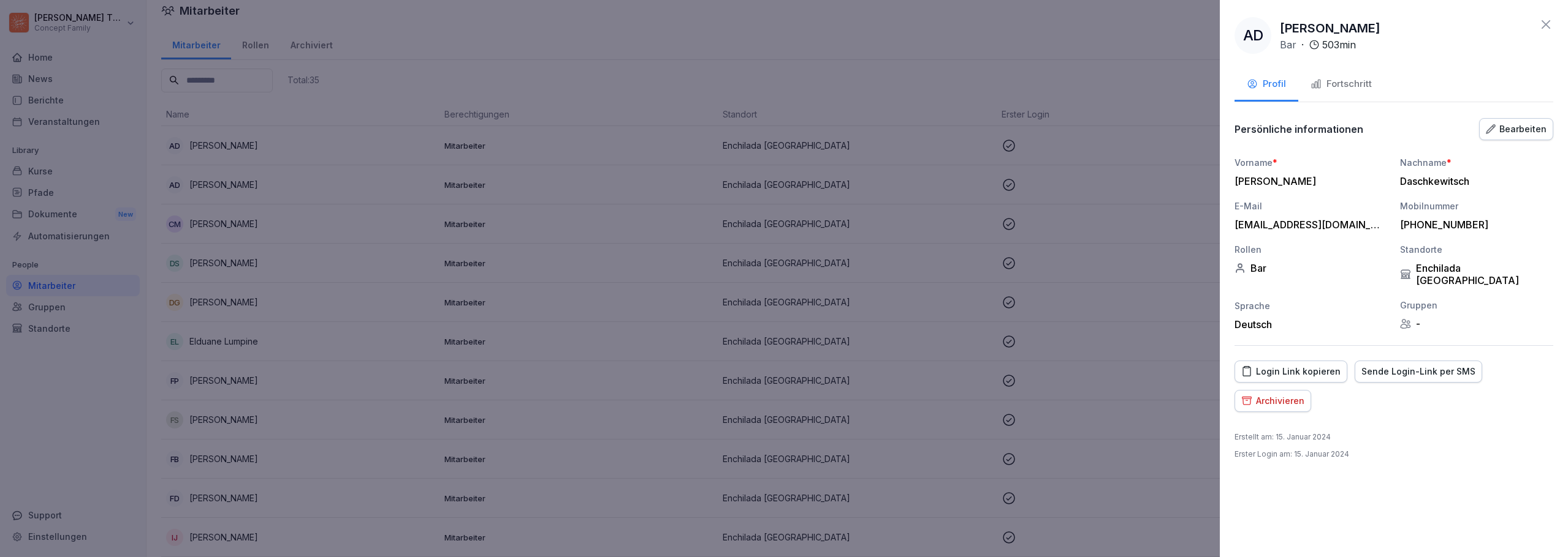
click at [1546, 21] on icon at bounding box center [1545, 24] width 14 height 14
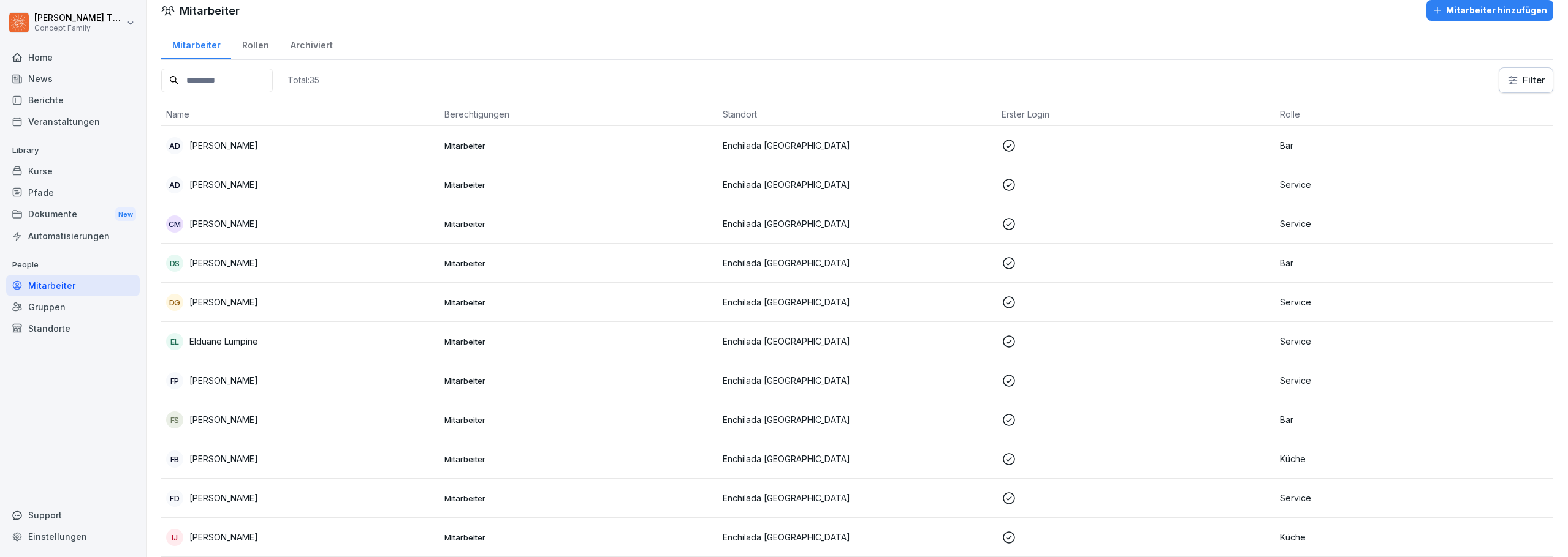
click at [251, 44] on div "Rollen" at bounding box center [256, 44] width 49 height 31
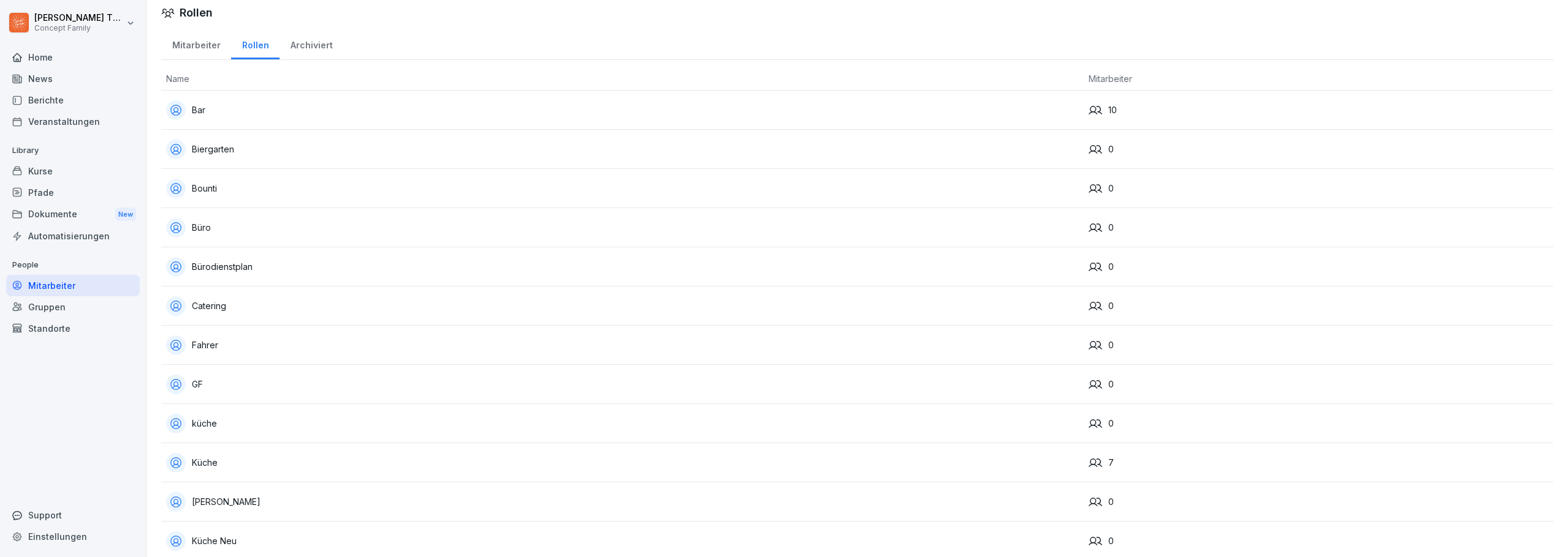
click at [1090, 114] on icon at bounding box center [1095, 110] width 13 height 8
